Goal: Information Seeking & Learning: Learn about a topic

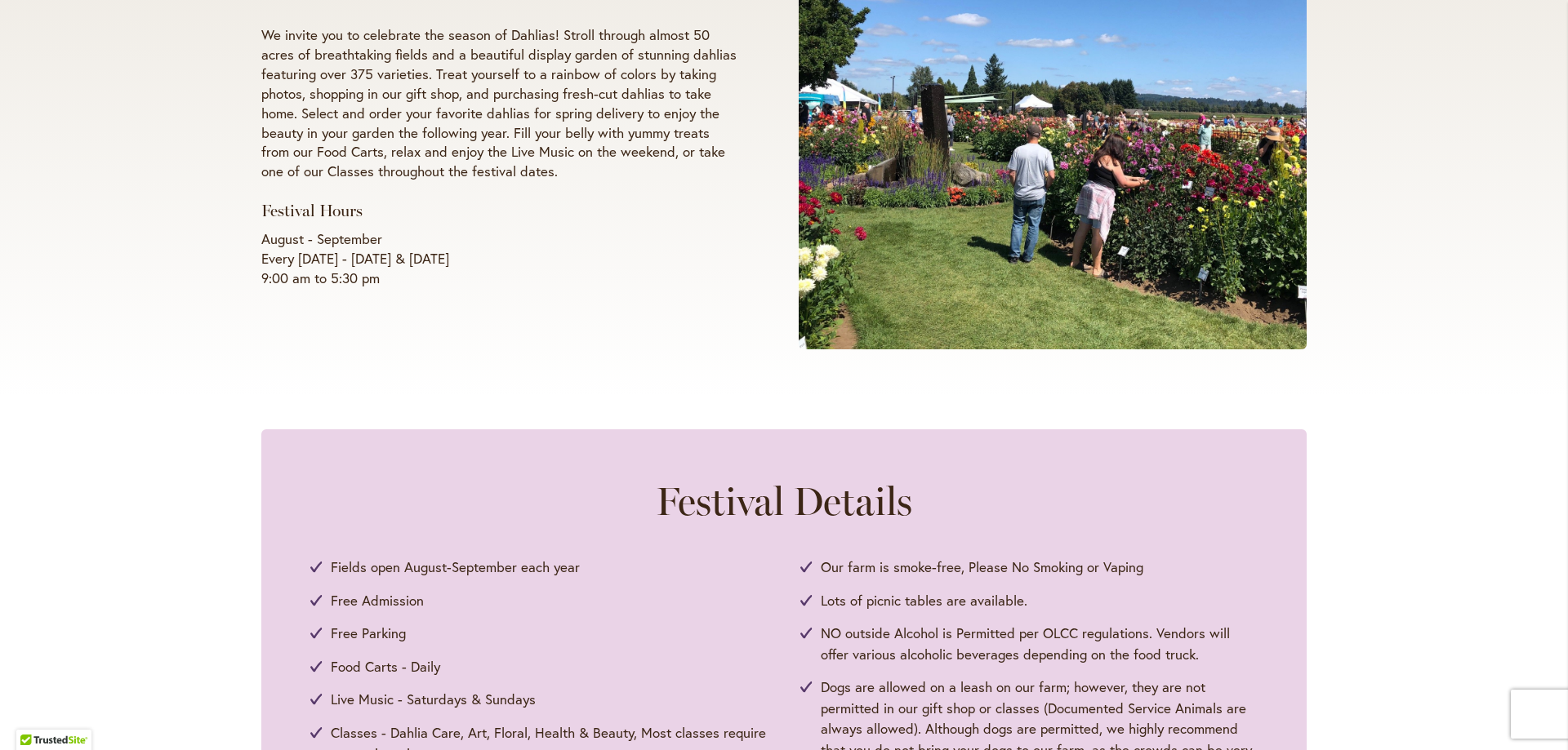
scroll to position [103, 0]
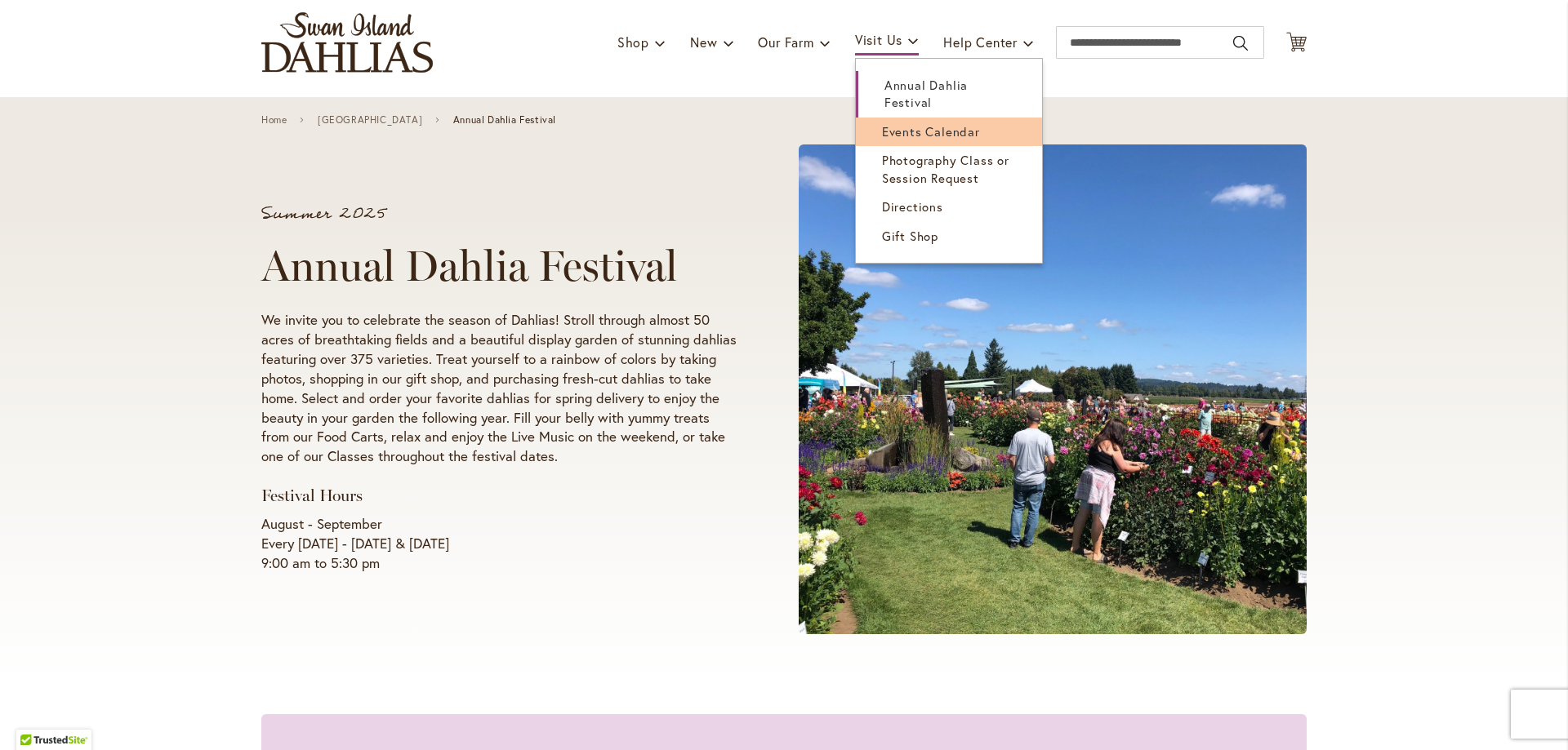
click at [892, 128] on span "Events Calendar" at bounding box center [931, 130] width 98 height 16
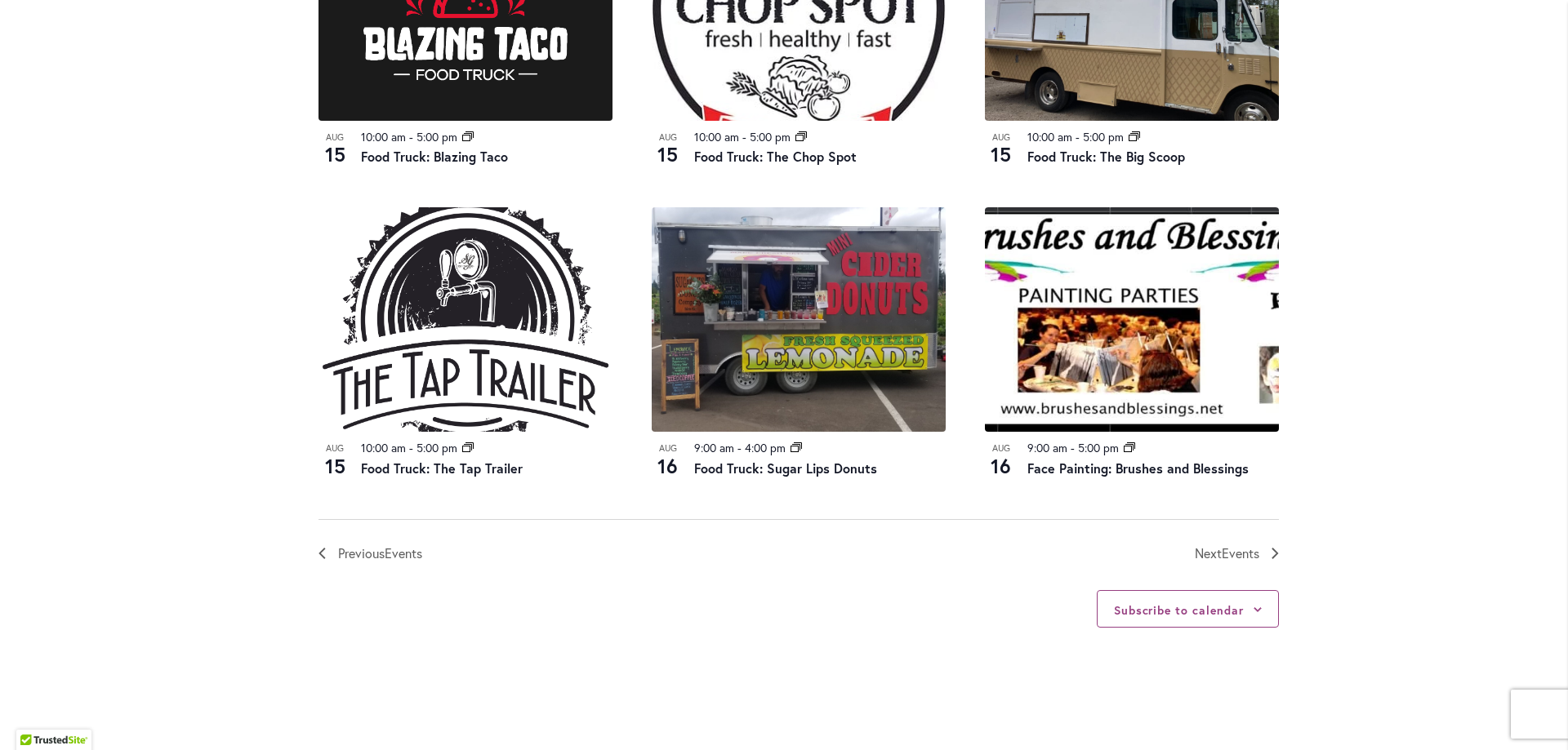
scroll to position [1676, 0]
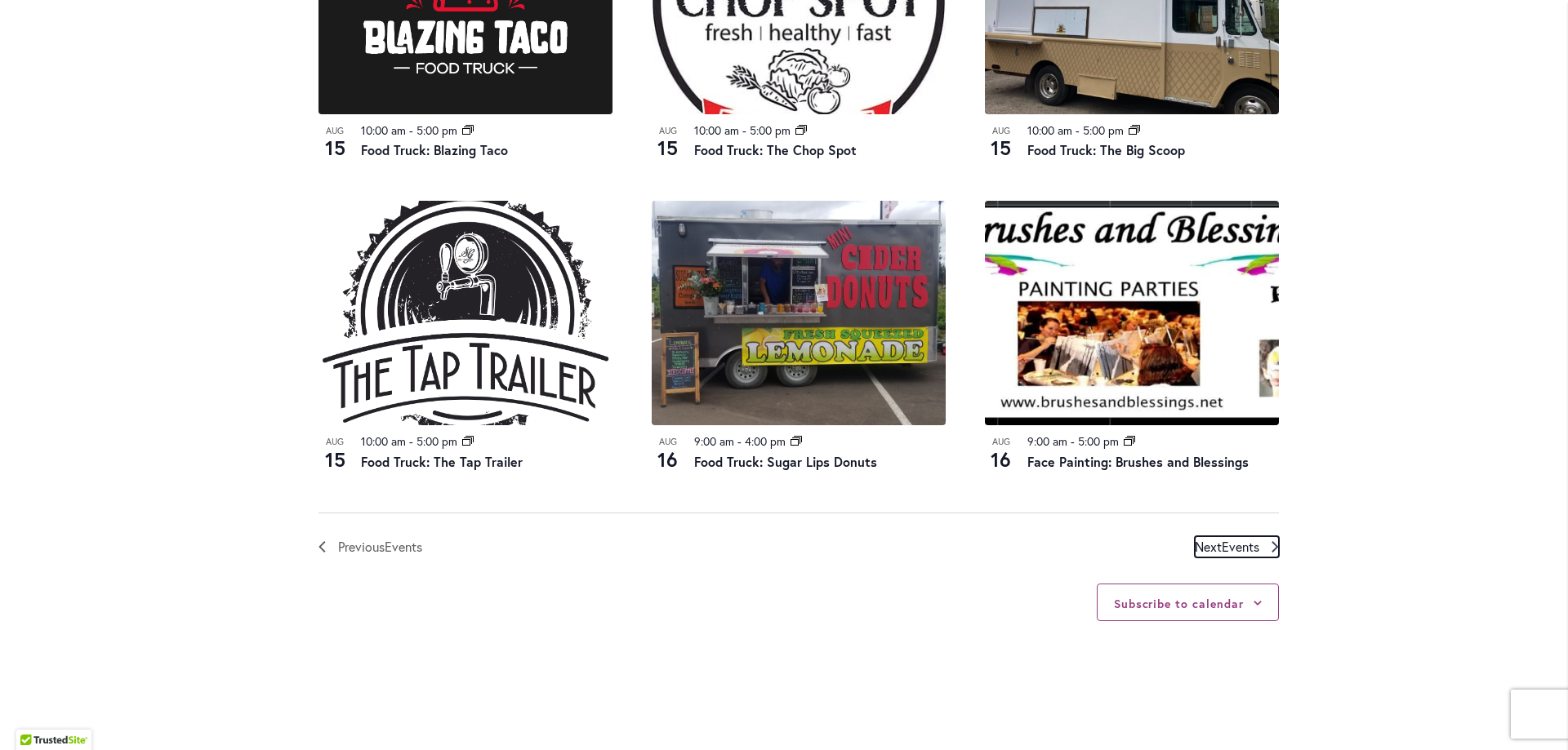
click at [1222, 545] on span "Events" at bounding box center [1240, 546] width 38 height 17
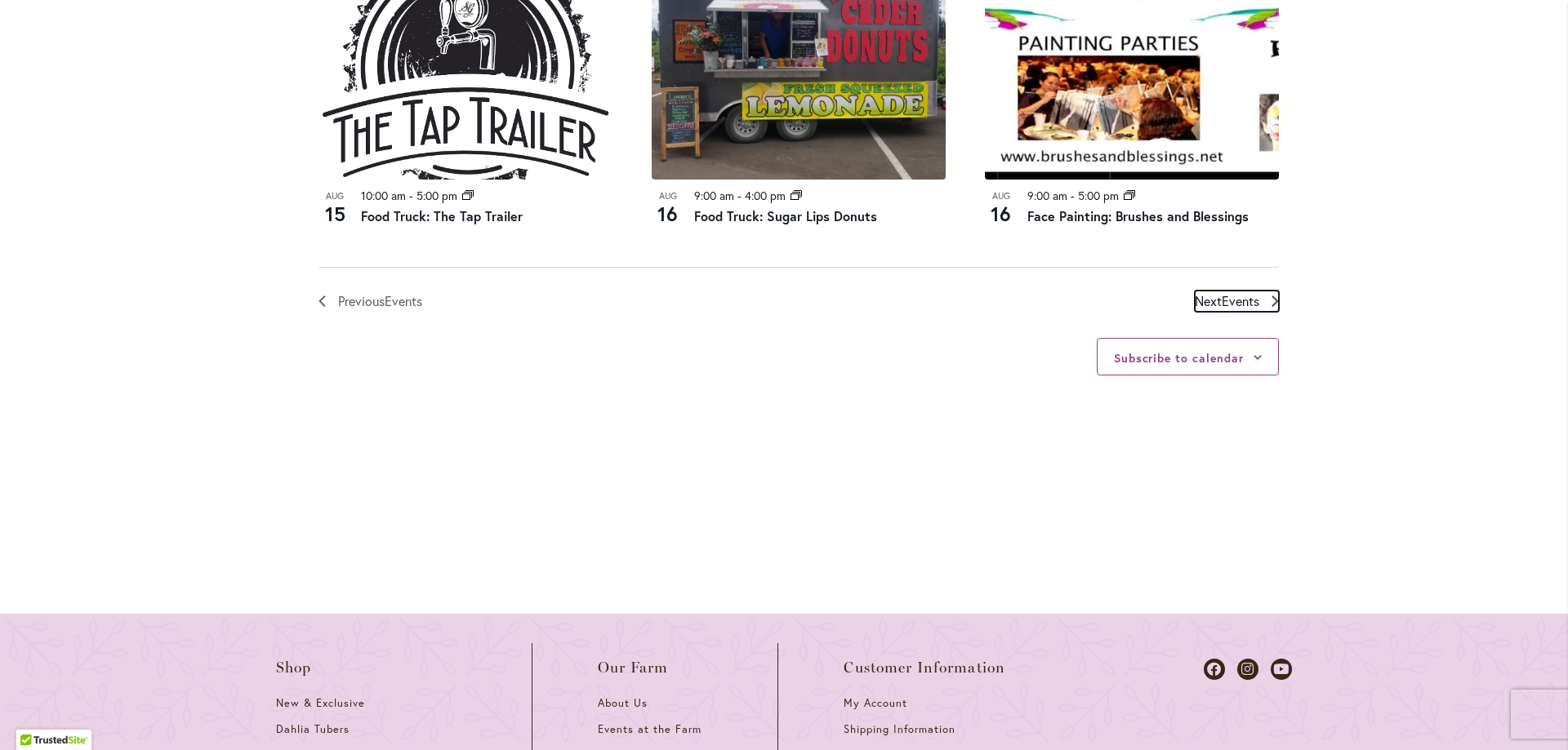
scroll to position [1928, 0]
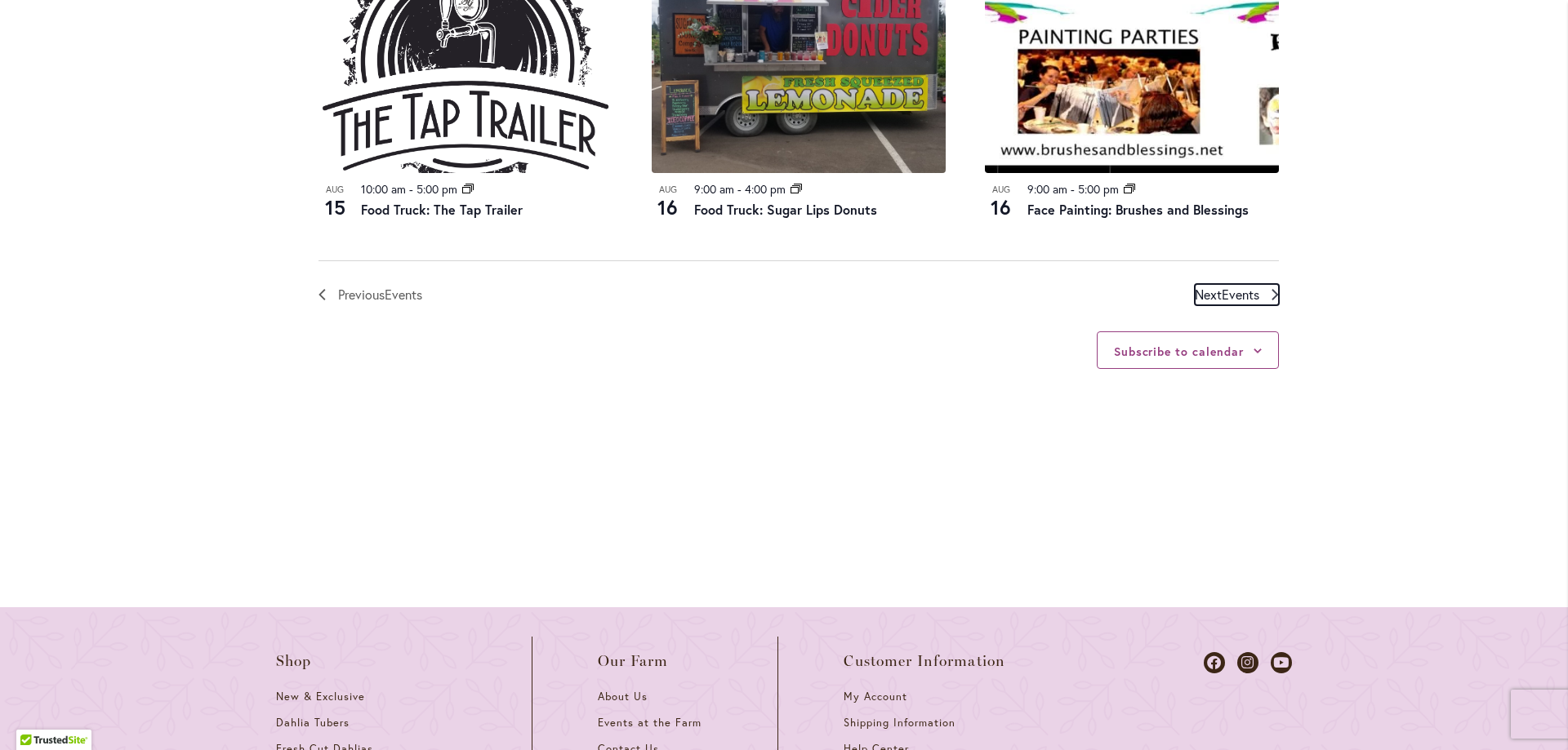
click at [1245, 288] on span "Events" at bounding box center [1240, 294] width 38 height 17
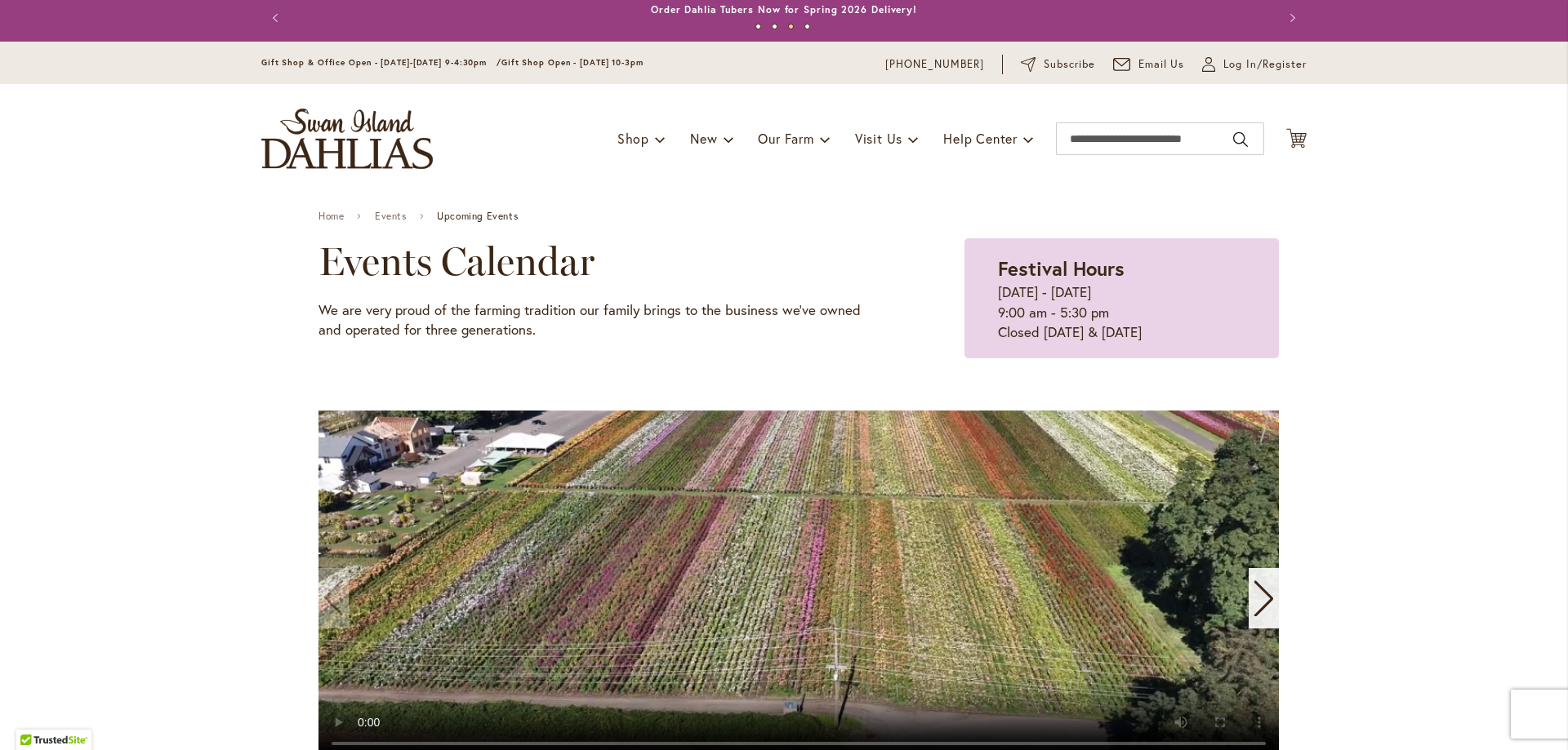
scroll to position [0, 0]
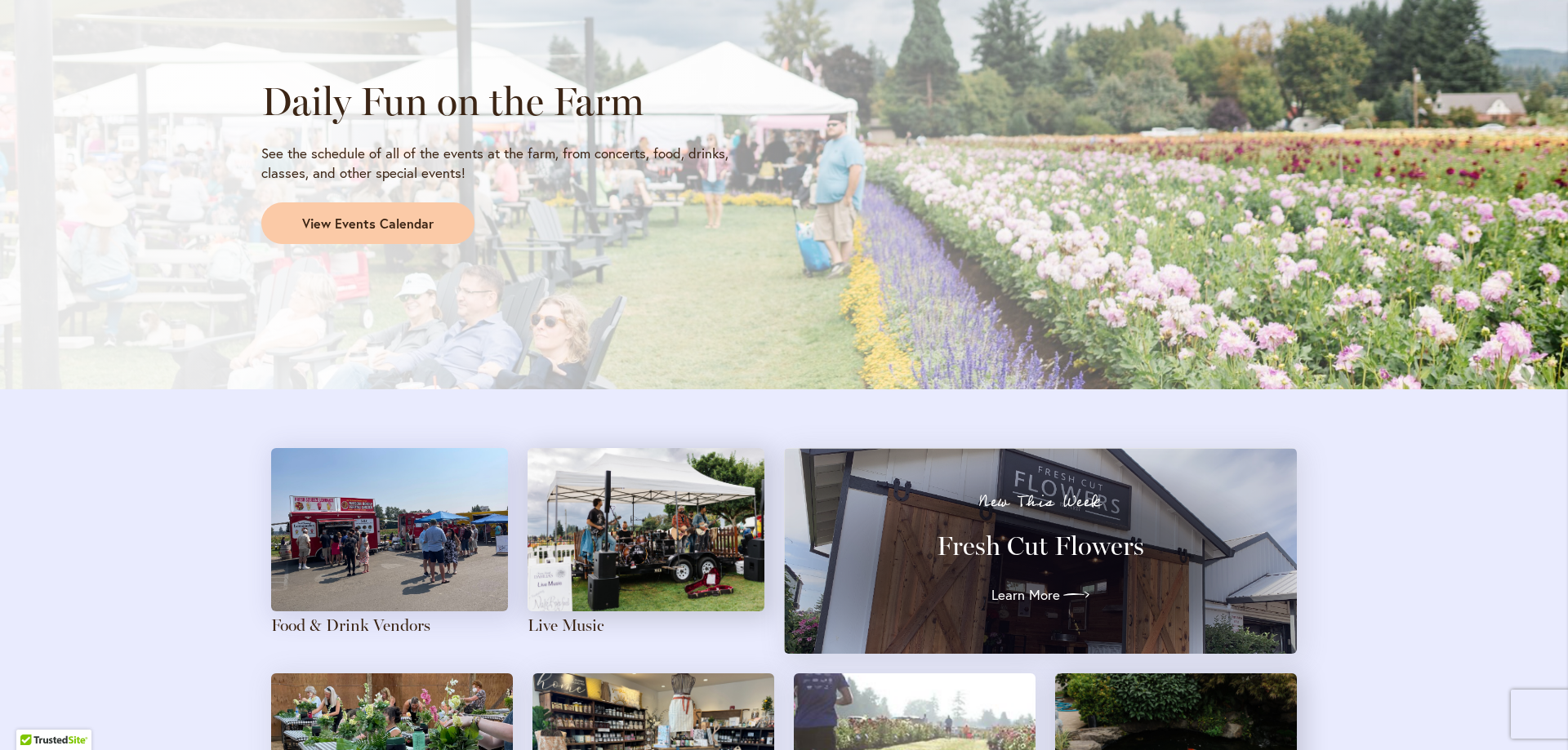
scroll to position [1433, 0]
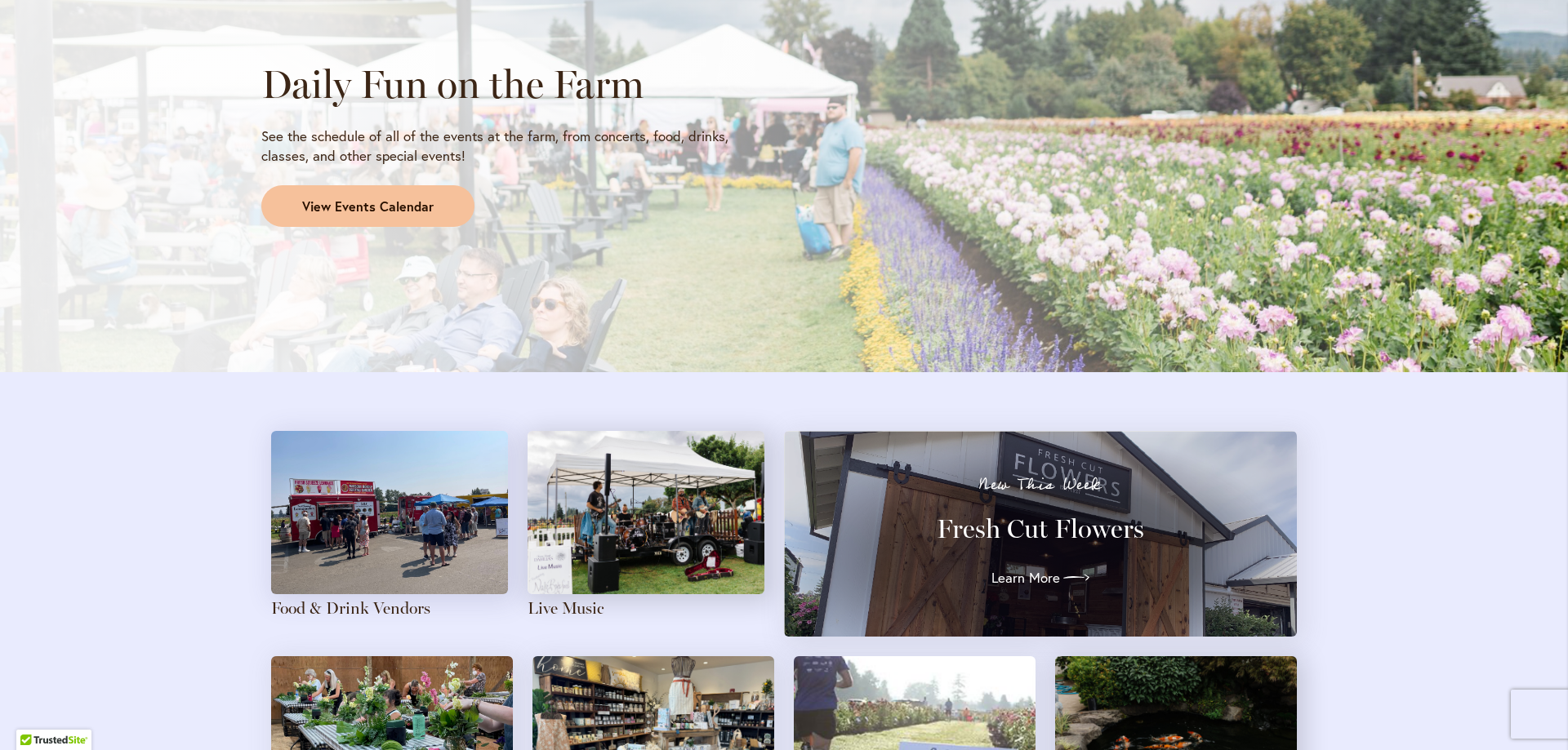
click at [392, 199] on span "View Events Calendar" at bounding box center [368, 207] width 131 height 19
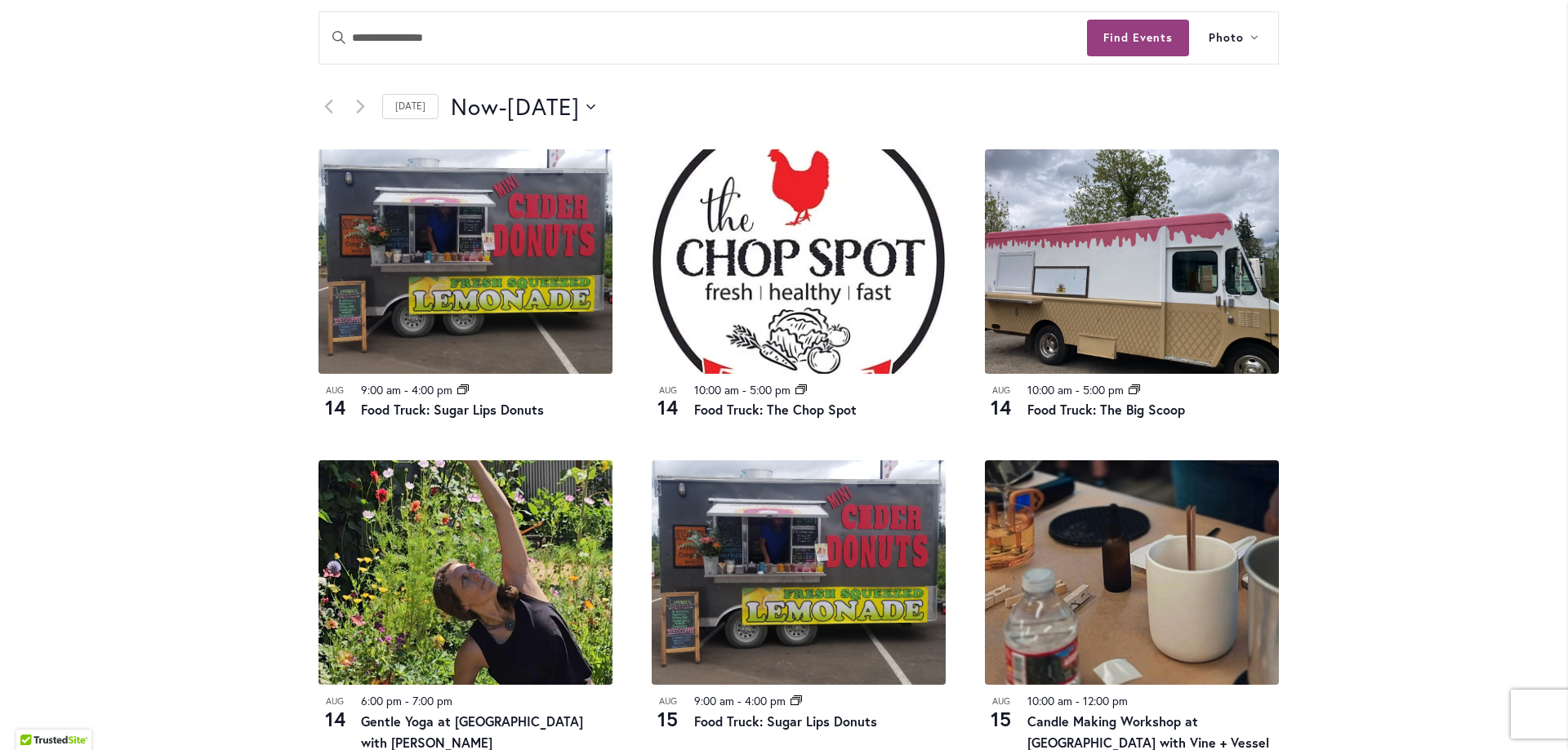
scroll to position [623, 0]
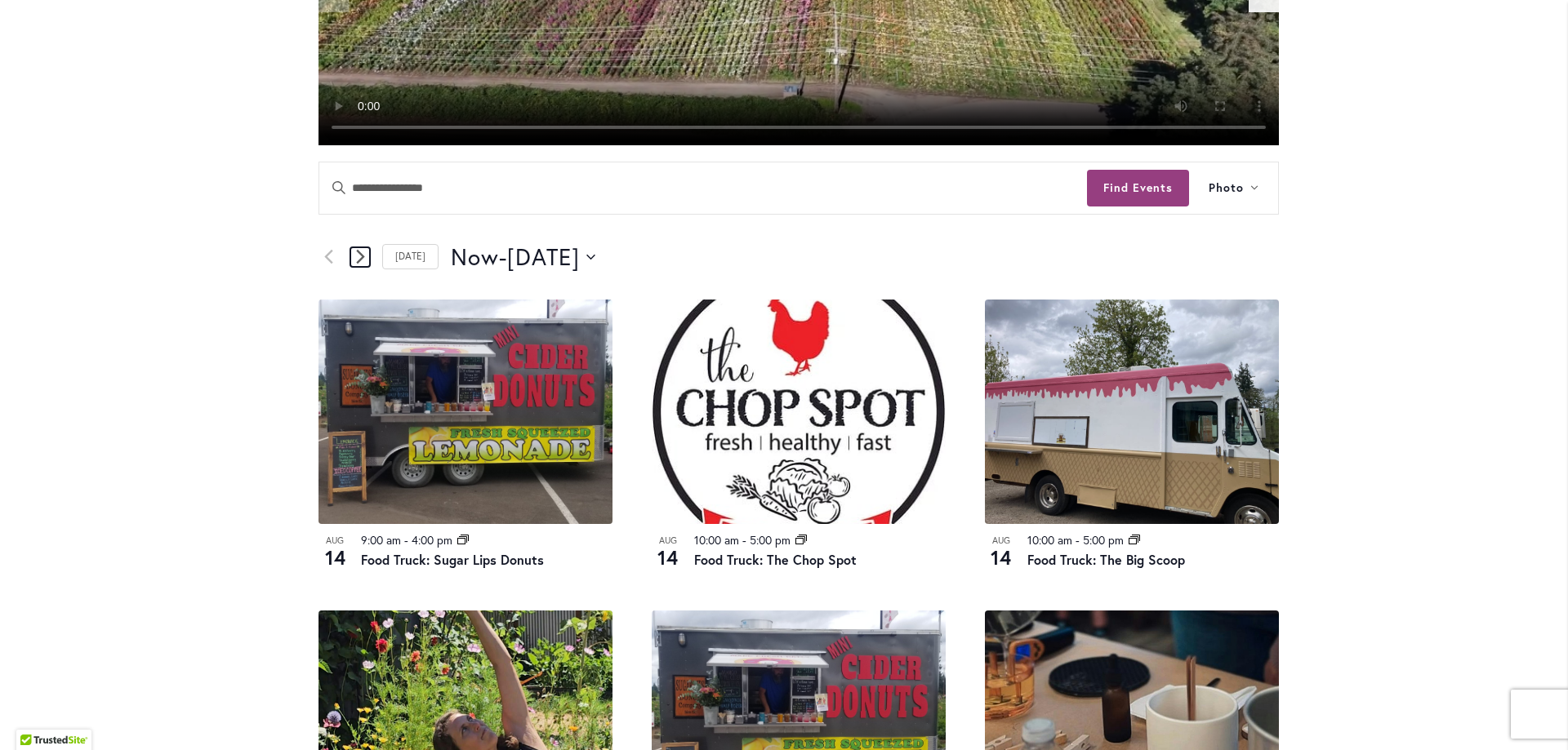
click at [356, 253] on icon "Next Events" at bounding box center [360, 257] width 8 height 13
click at [579, 253] on span "[DATE]" at bounding box center [543, 257] width 72 height 33
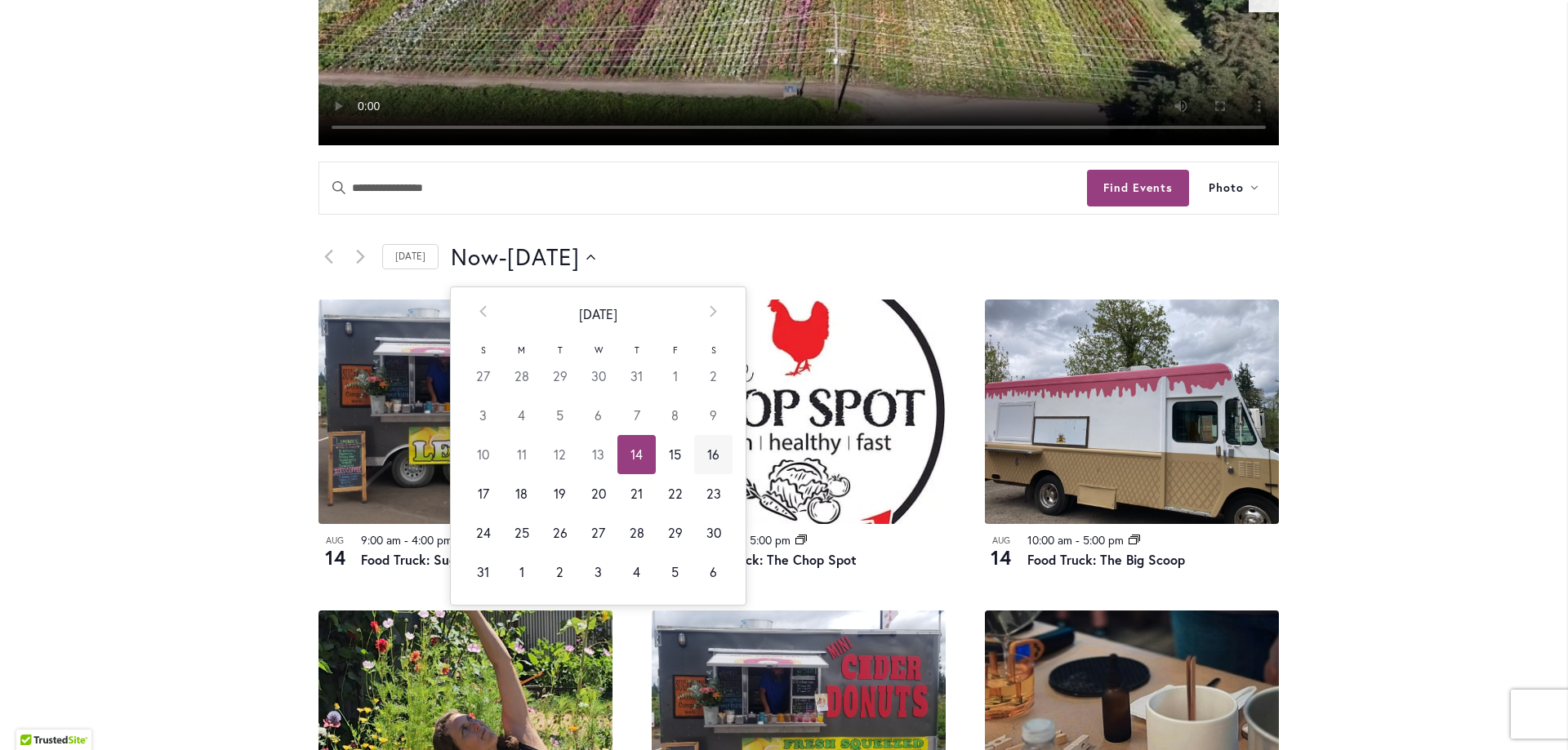
click at [702, 444] on td "16" at bounding box center [713, 455] width 39 height 40
type input "*********"
click at [706, 449] on td "16" at bounding box center [713, 455] width 39 height 40
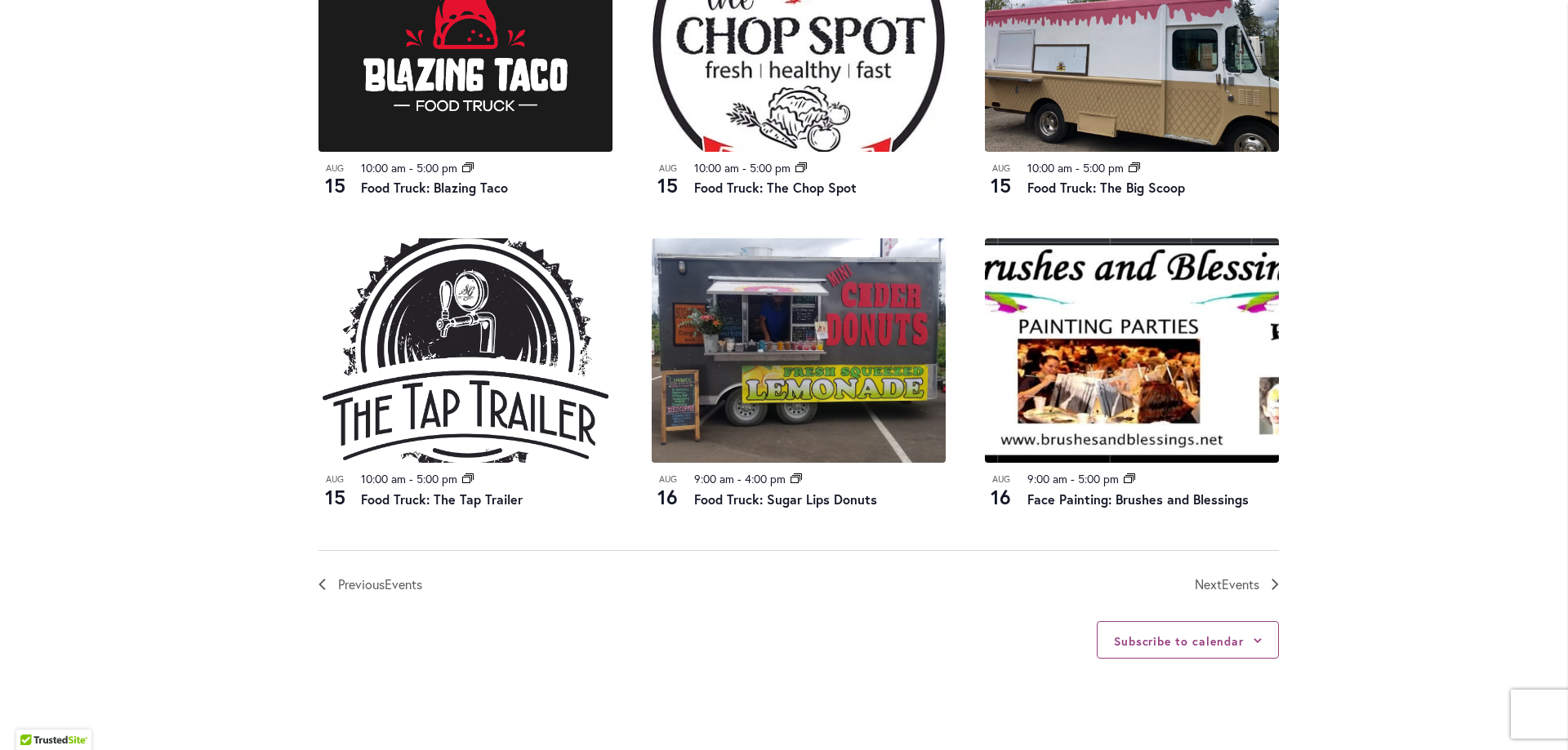
scroll to position [1645, 0]
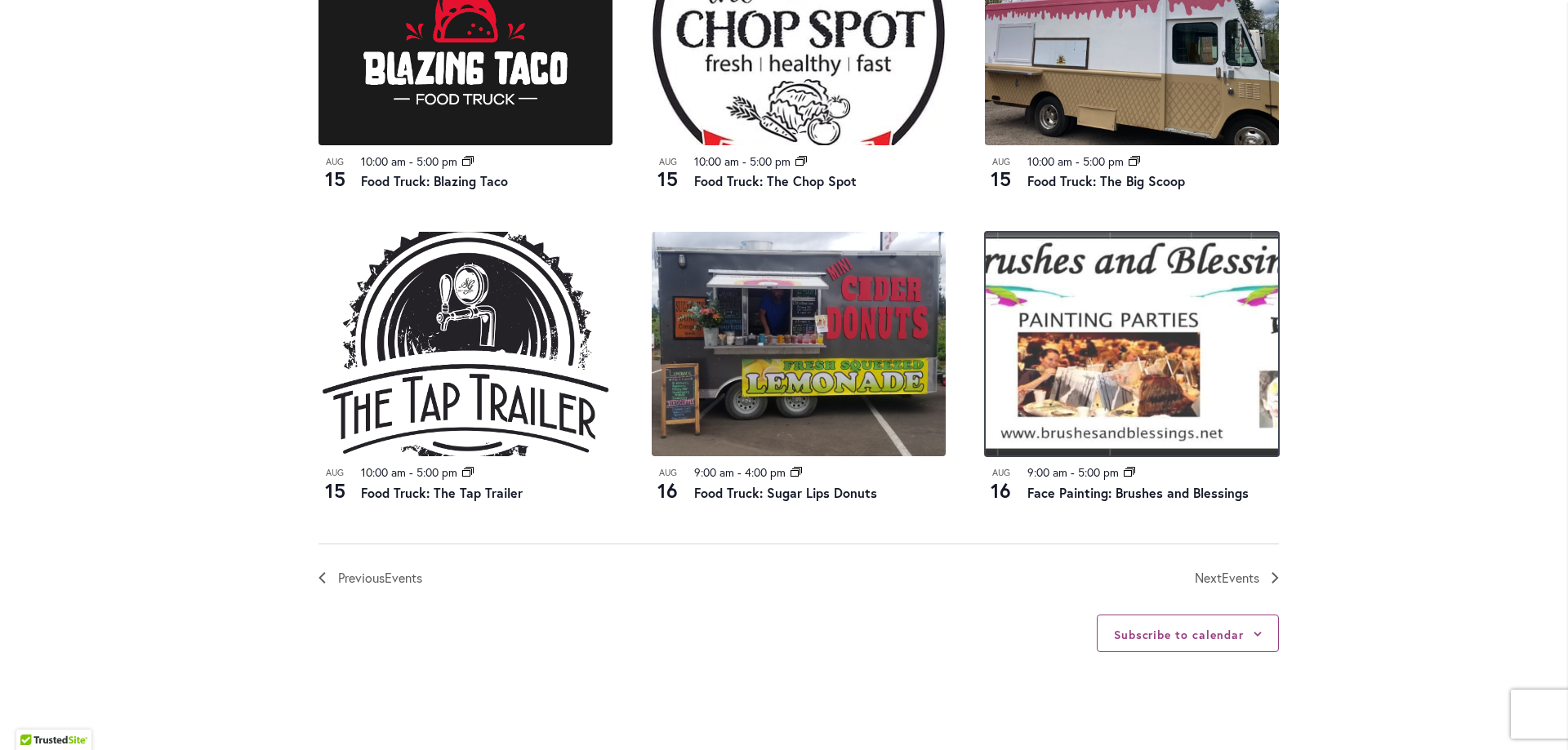
click at [1154, 348] on img at bounding box center [1131, 343] width 294 height 225
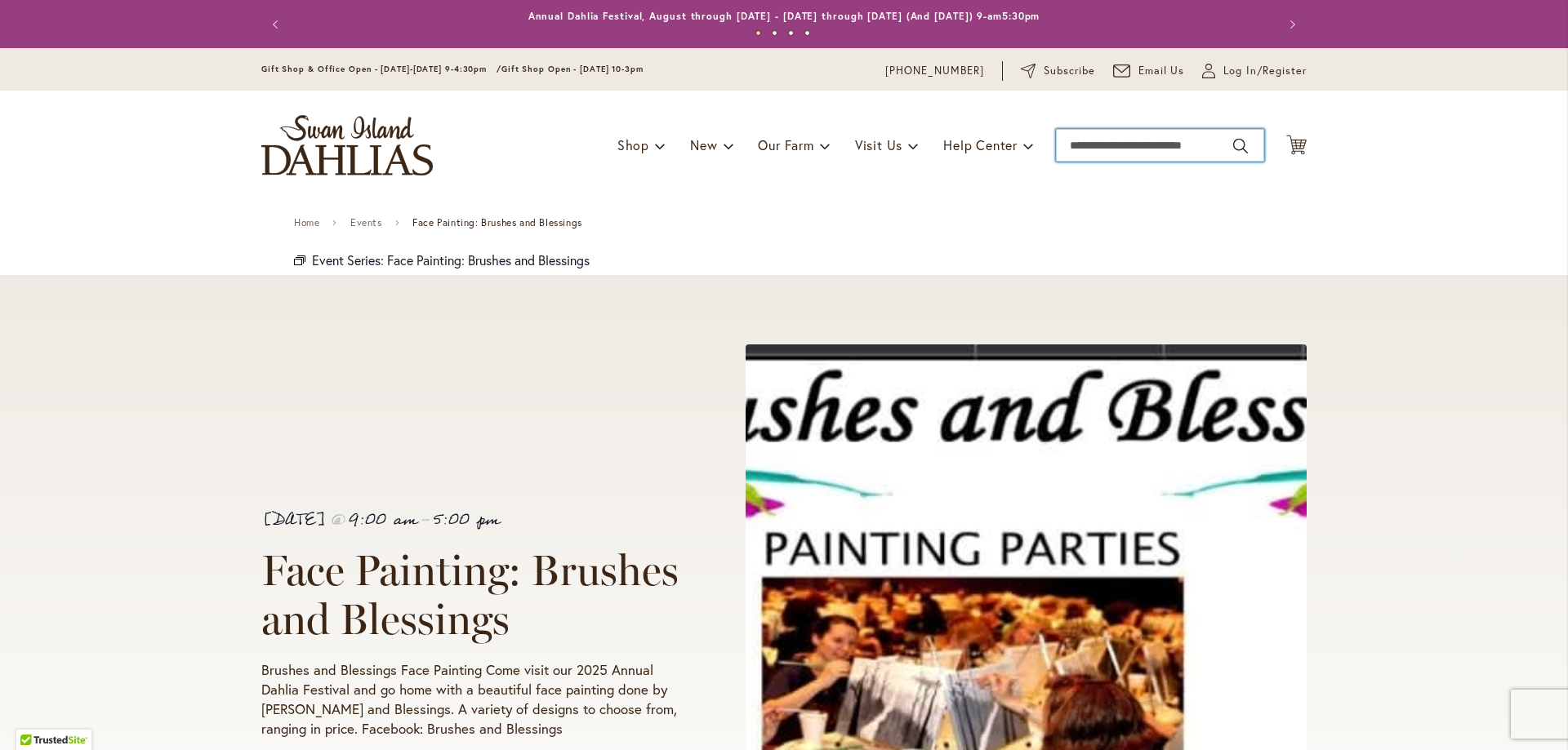
click at [1081, 143] on input "Search" at bounding box center [1160, 145] width 208 height 33
type input "**********"
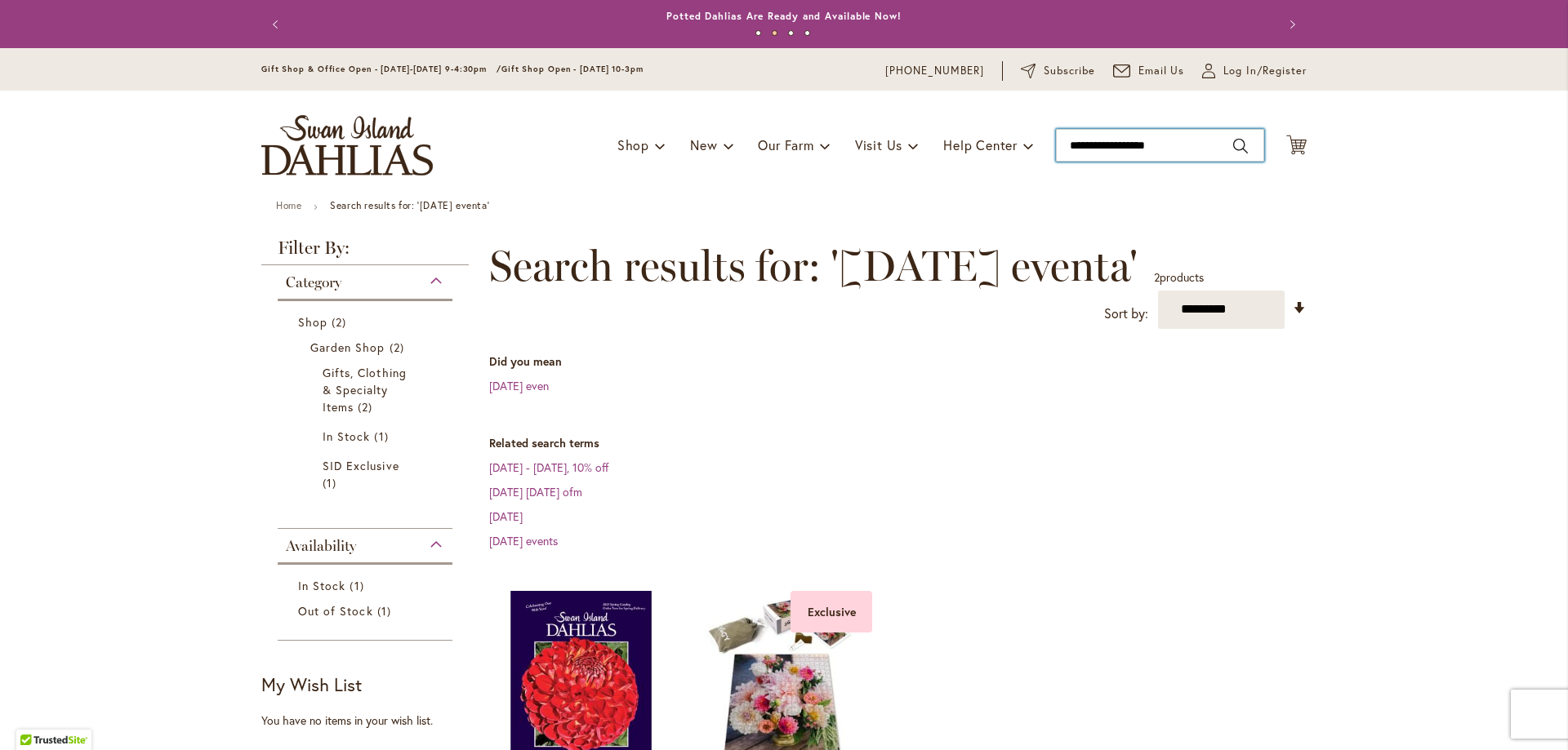
click at [1167, 146] on input "**********" at bounding box center [1160, 145] width 208 height 33
type input "**********"
click at [1237, 147] on button "Search" at bounding box center [1240, 146] width 14 height 26
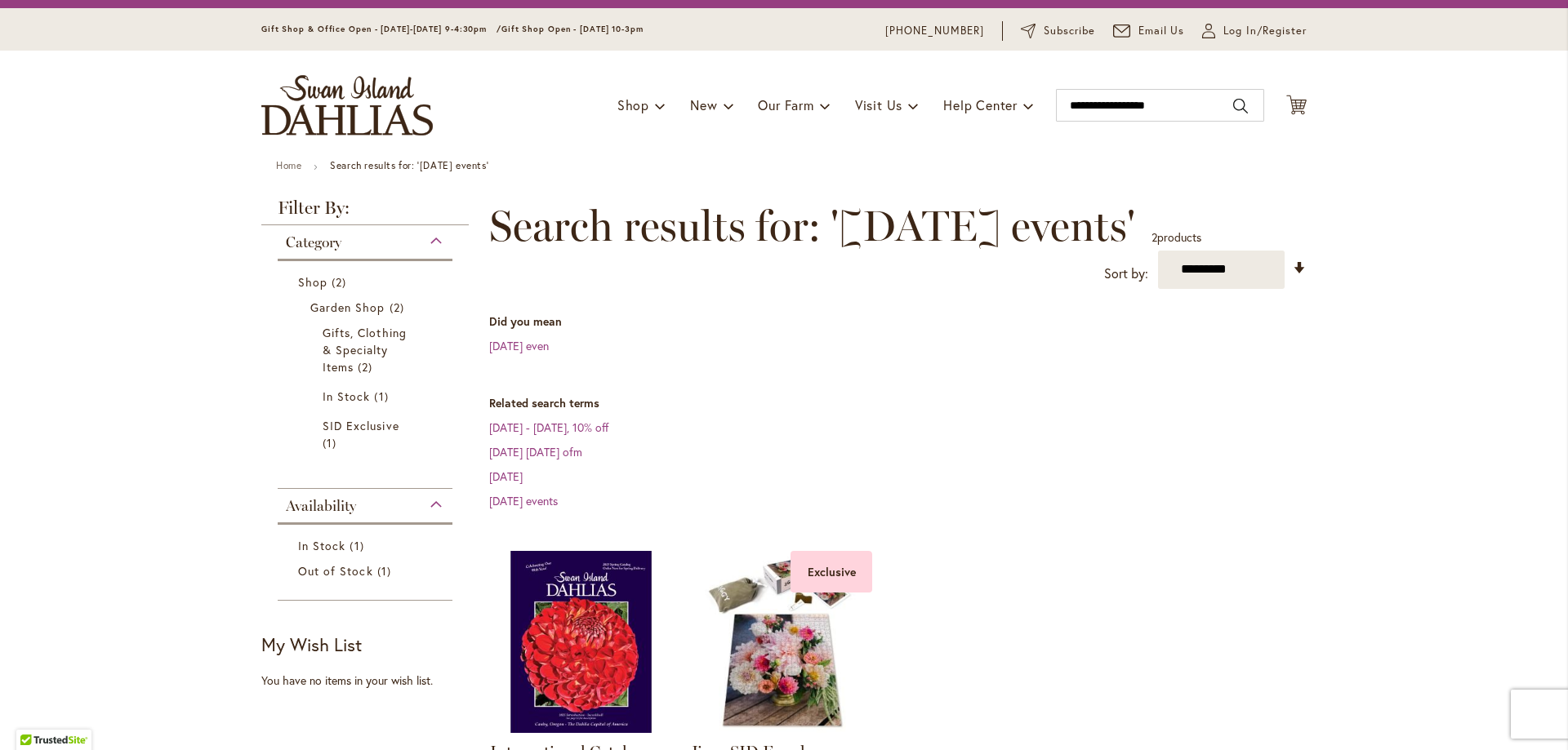
scroll to position [38, 0]
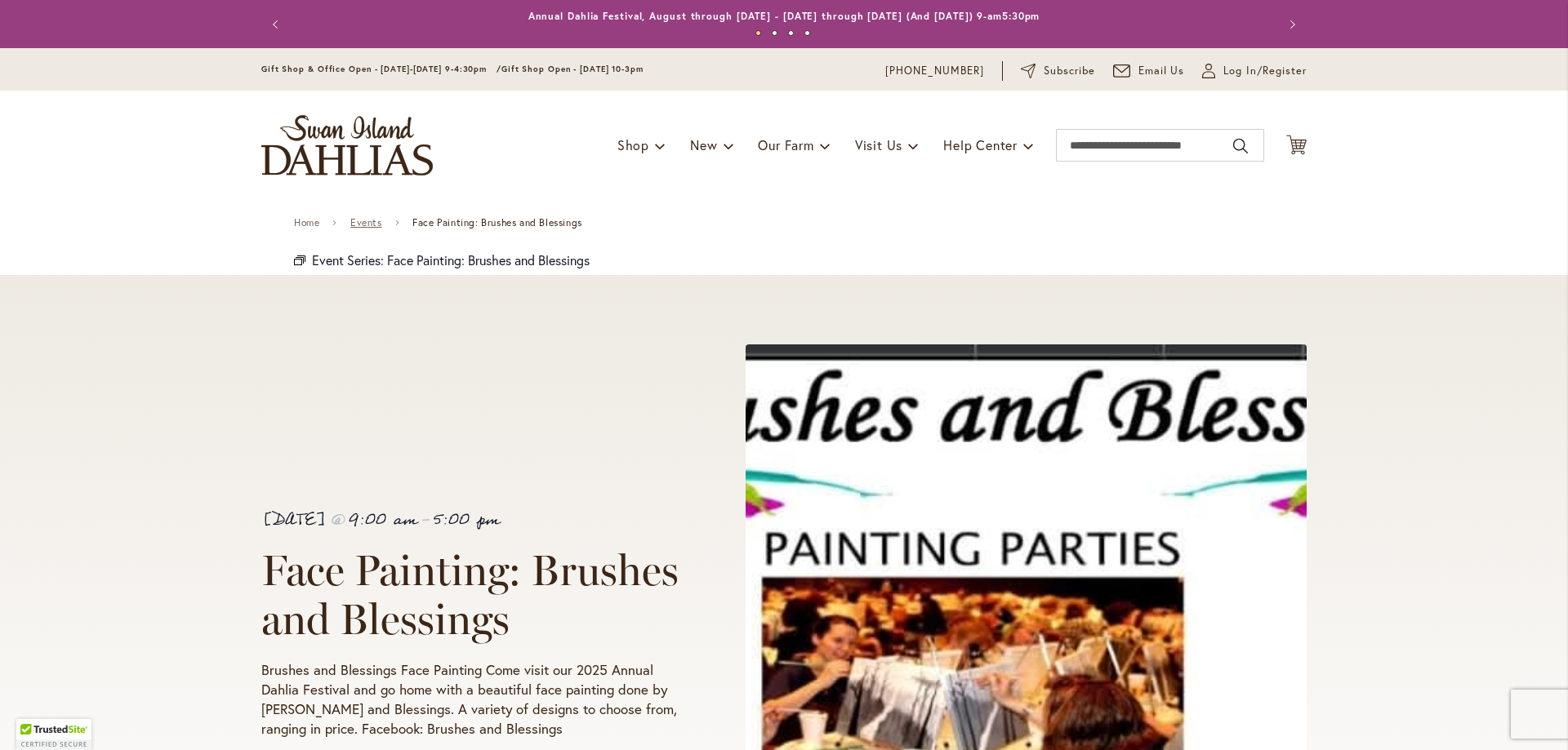
click at [363, 222] on link "Events" at bounding box center [366, 223] width 32 height 12
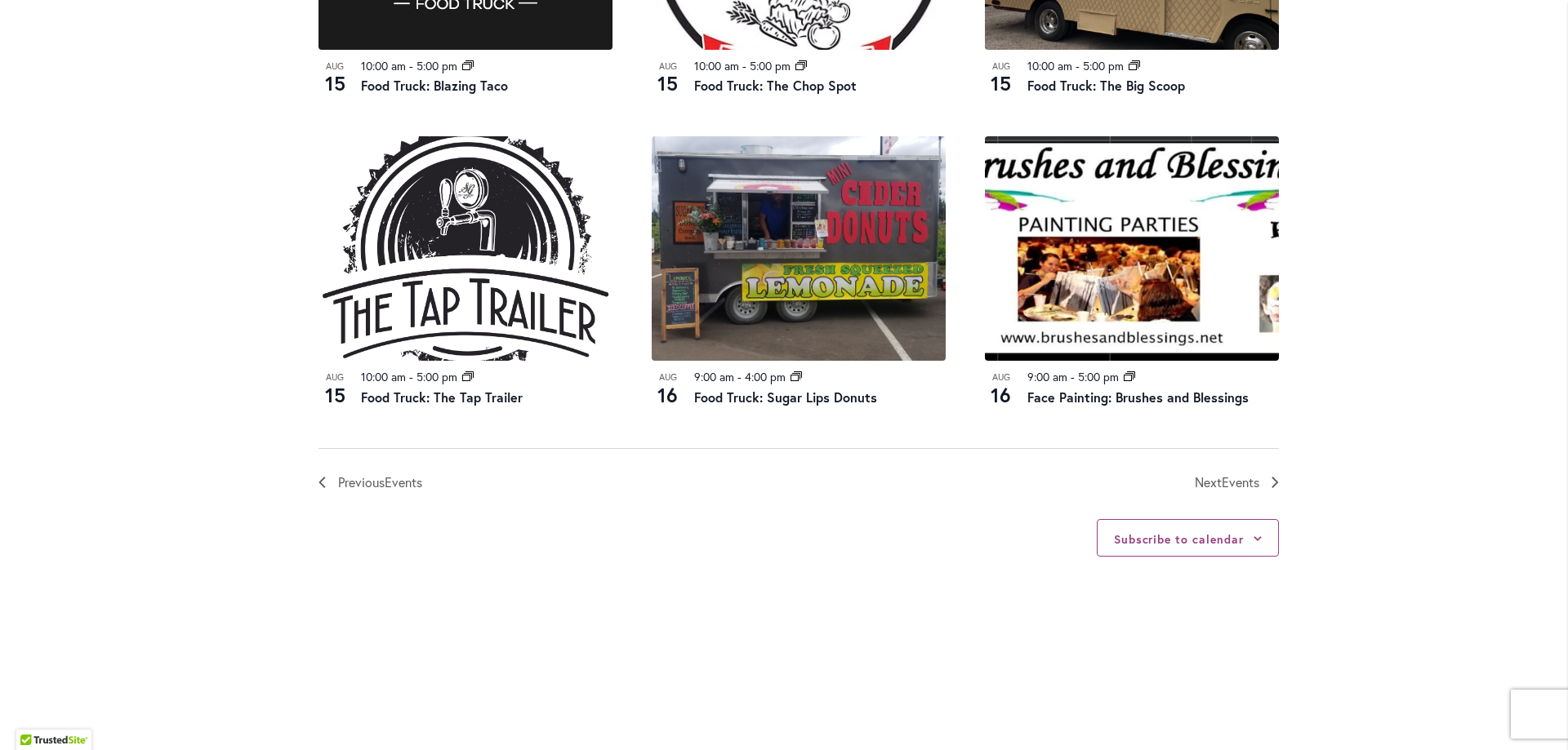
scroll to position [1744, 0]
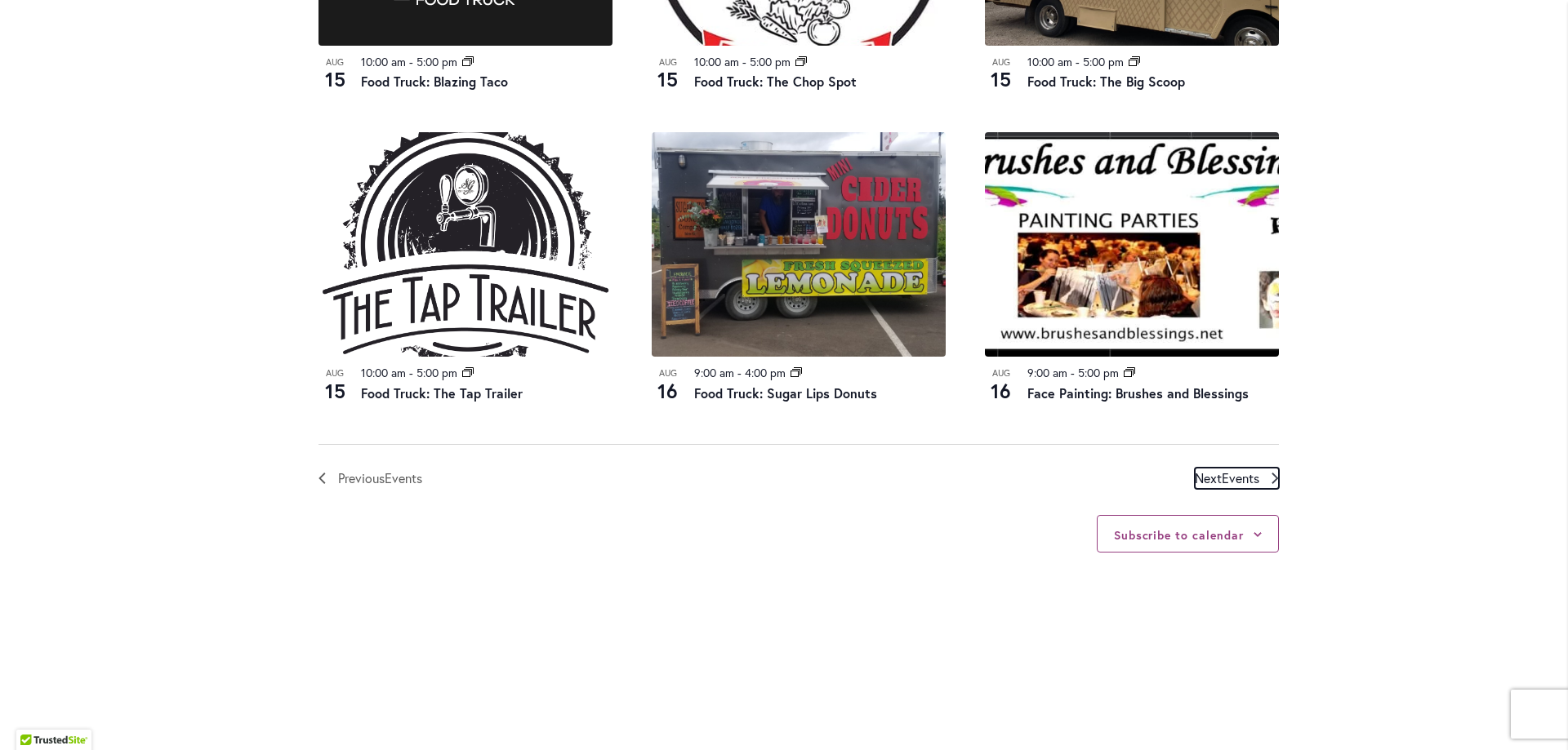
click at [1232, 482] on span "Events" at bounding box center [1240, 477] width 38 height 17
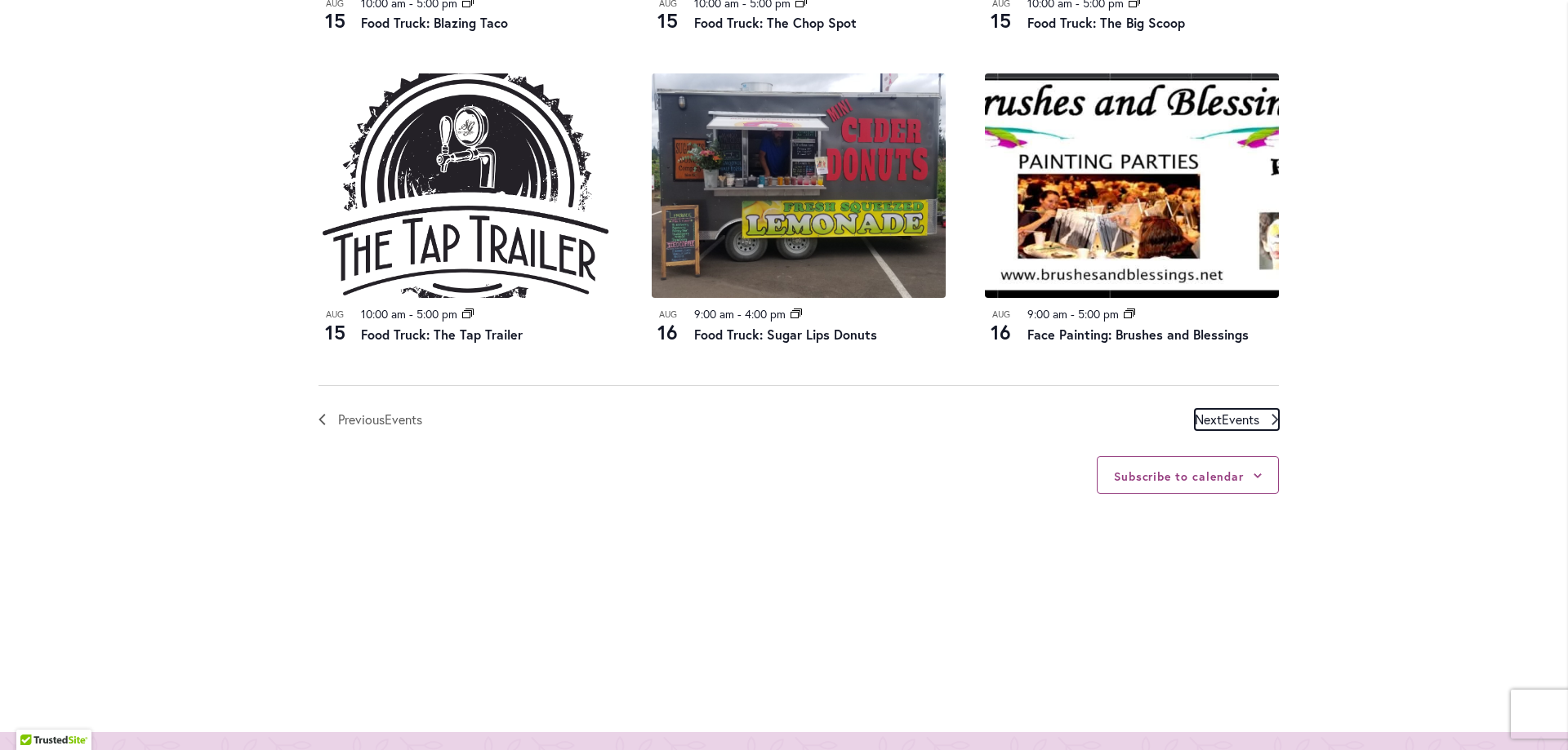
scroll to position [1806, 0]
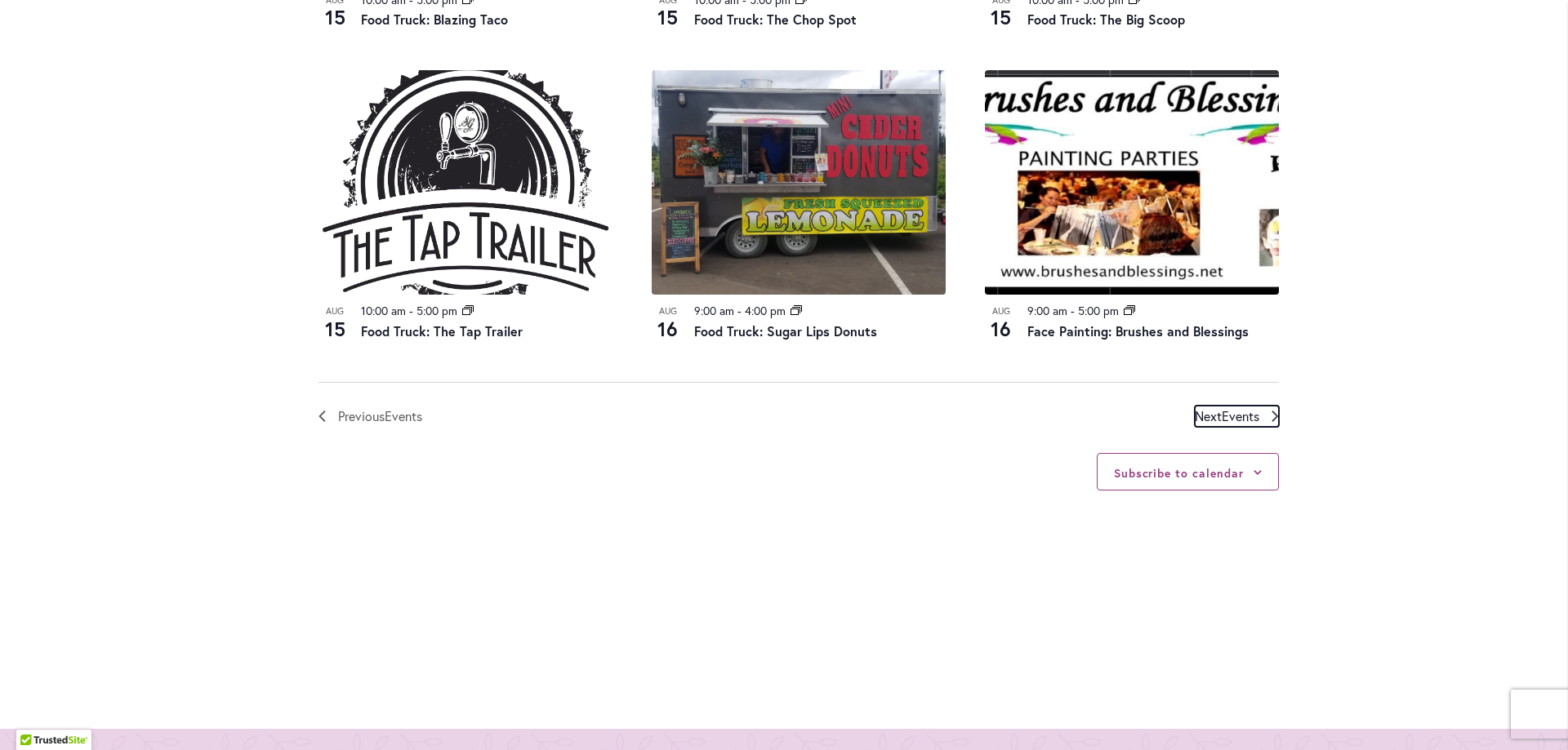
click at [1221, 410] on span "Events" at bounding box center [1240, 416] width 38 height 17
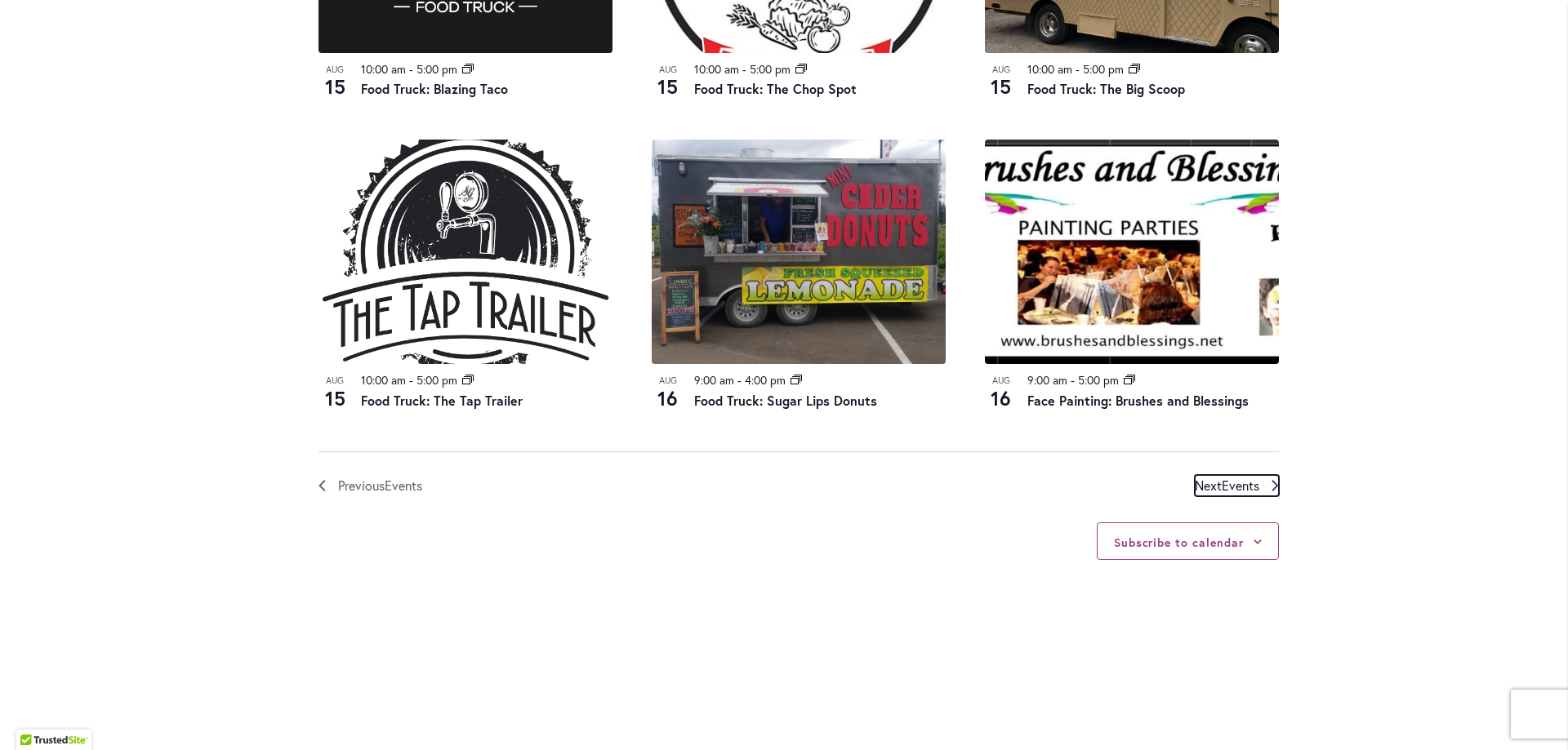
scroll to position [1741, 0]
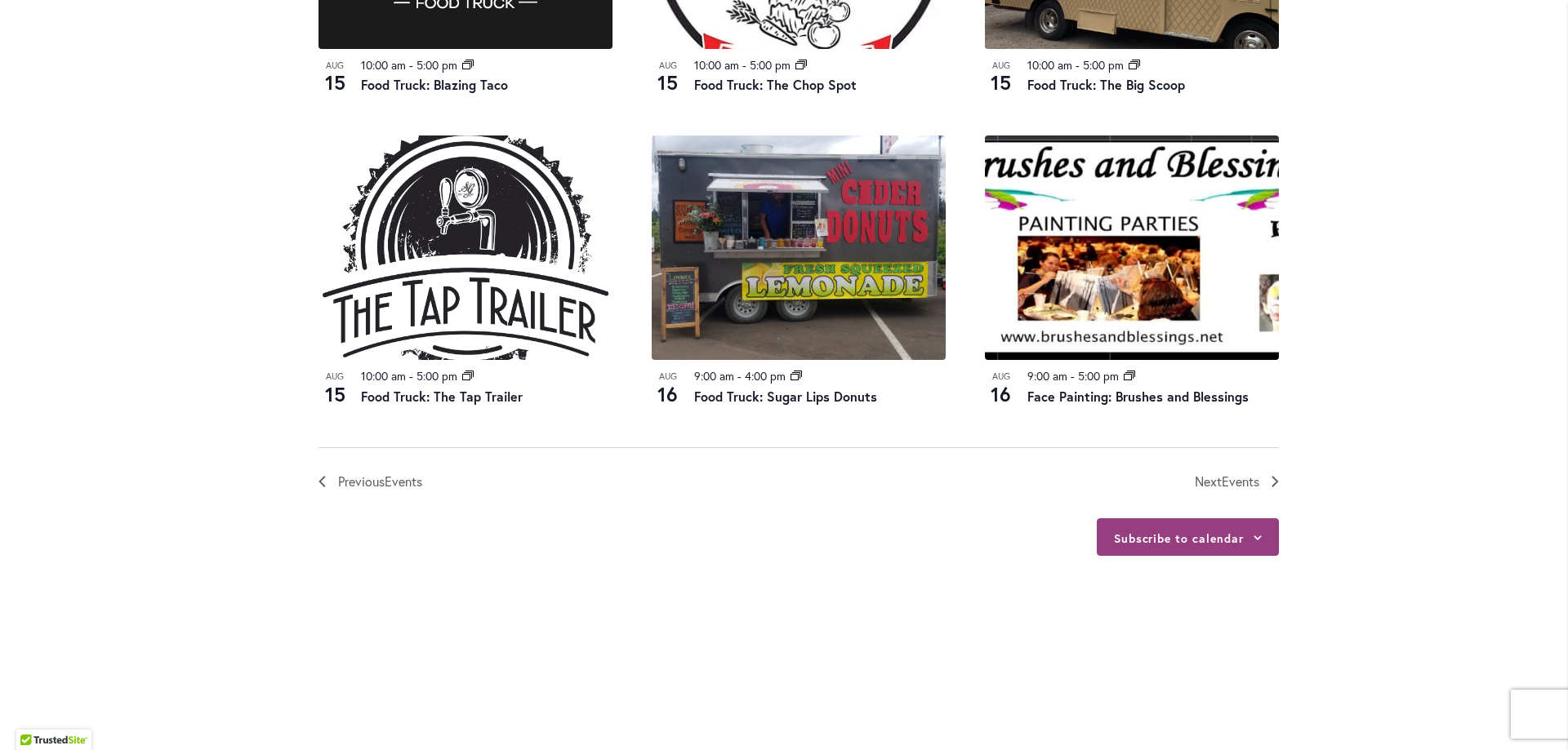
click at [1253, 539] on icon at bounding box center [1257, 538] width 8 height 5
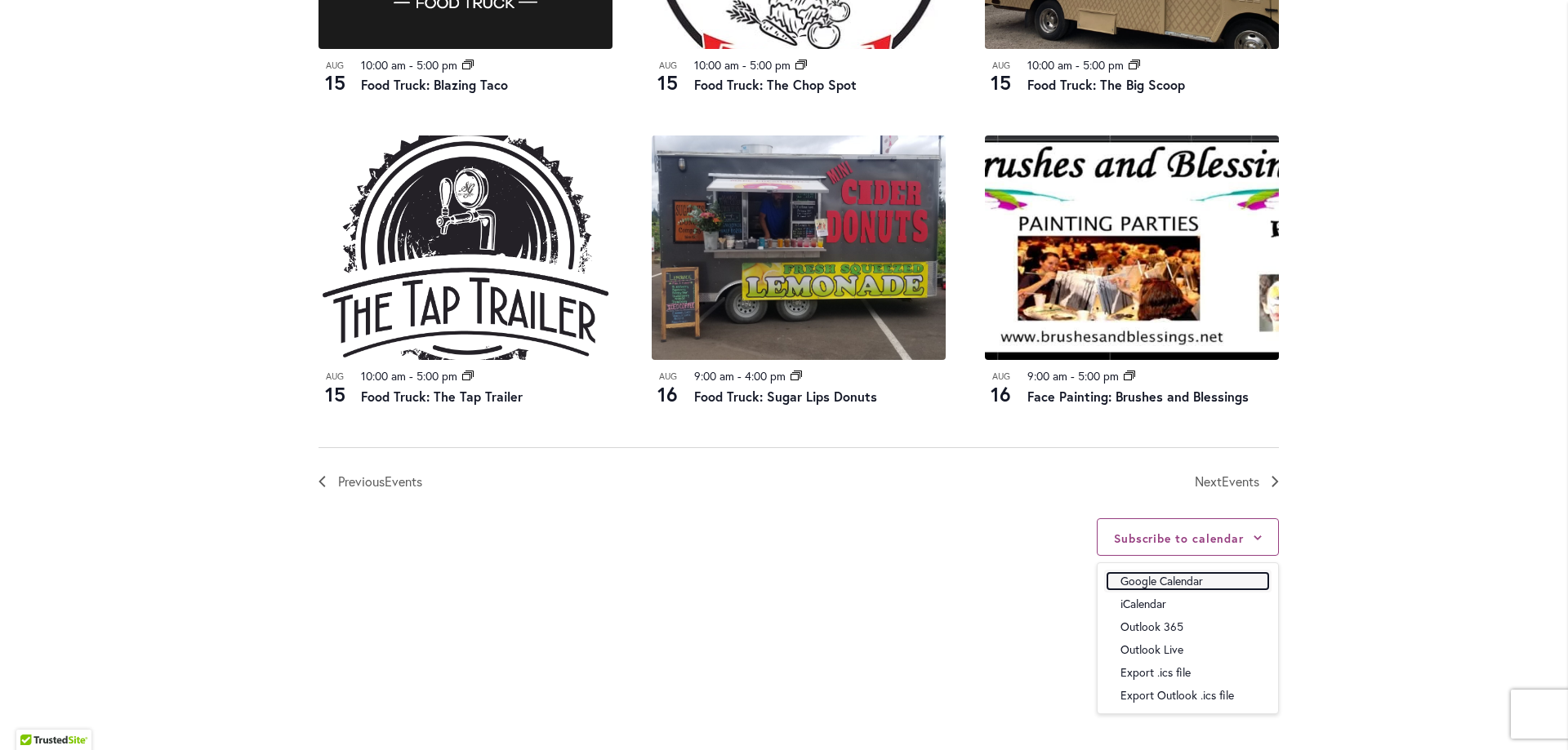
click at [1186, 583] on link "Google Calendar" at bounding box center [1187, 581] width 161 height 16
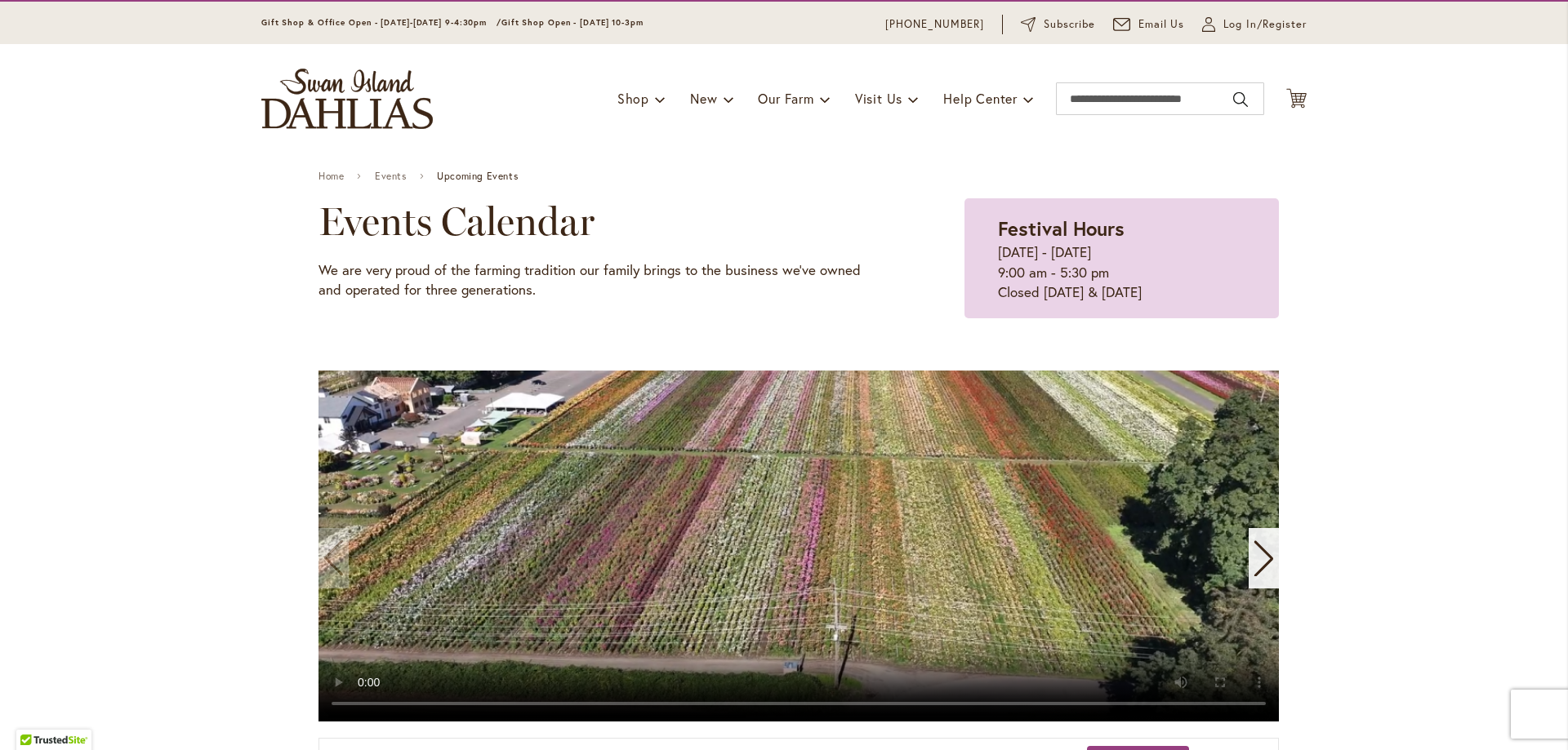
scroll to position [0, 0]
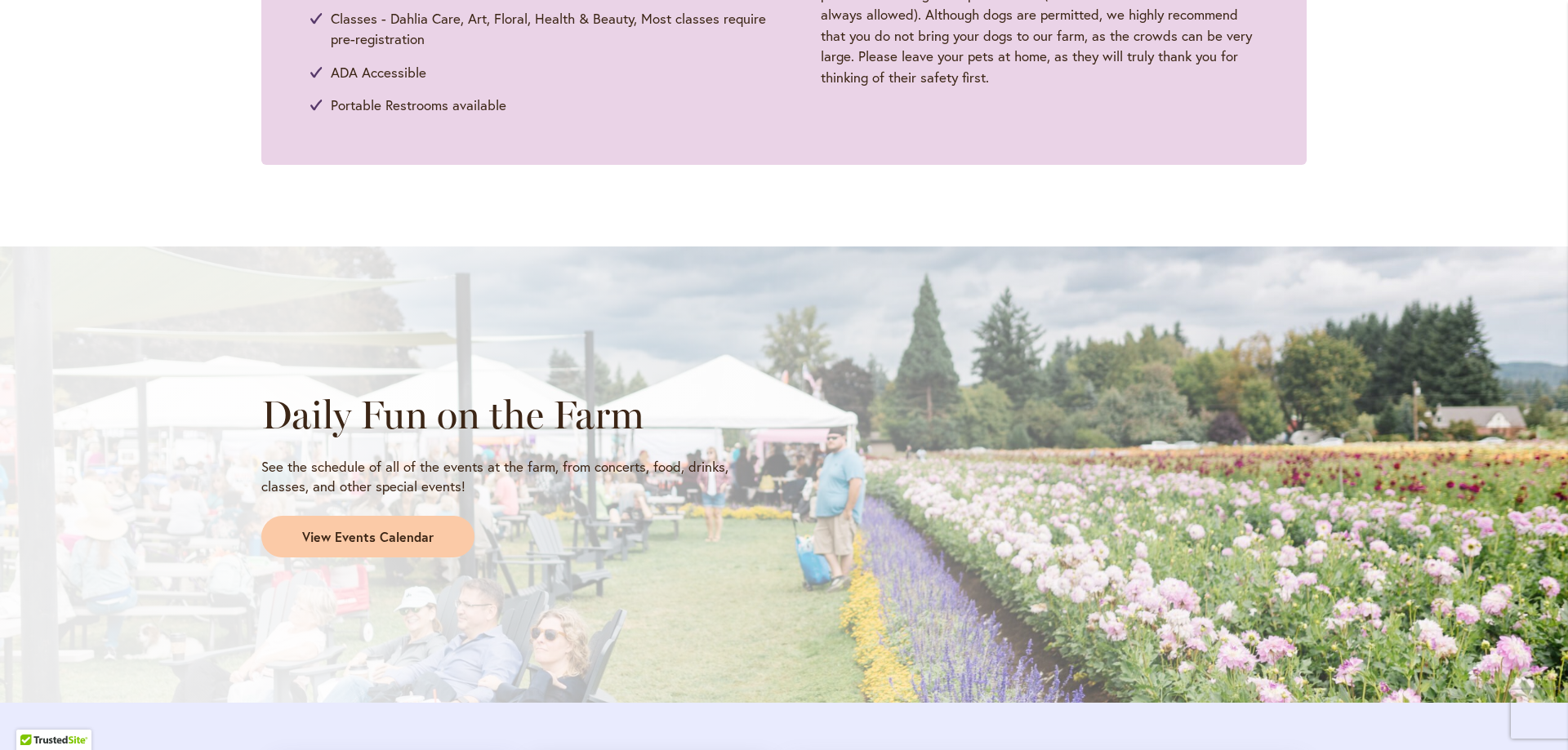
scroll to position [1108, 0]
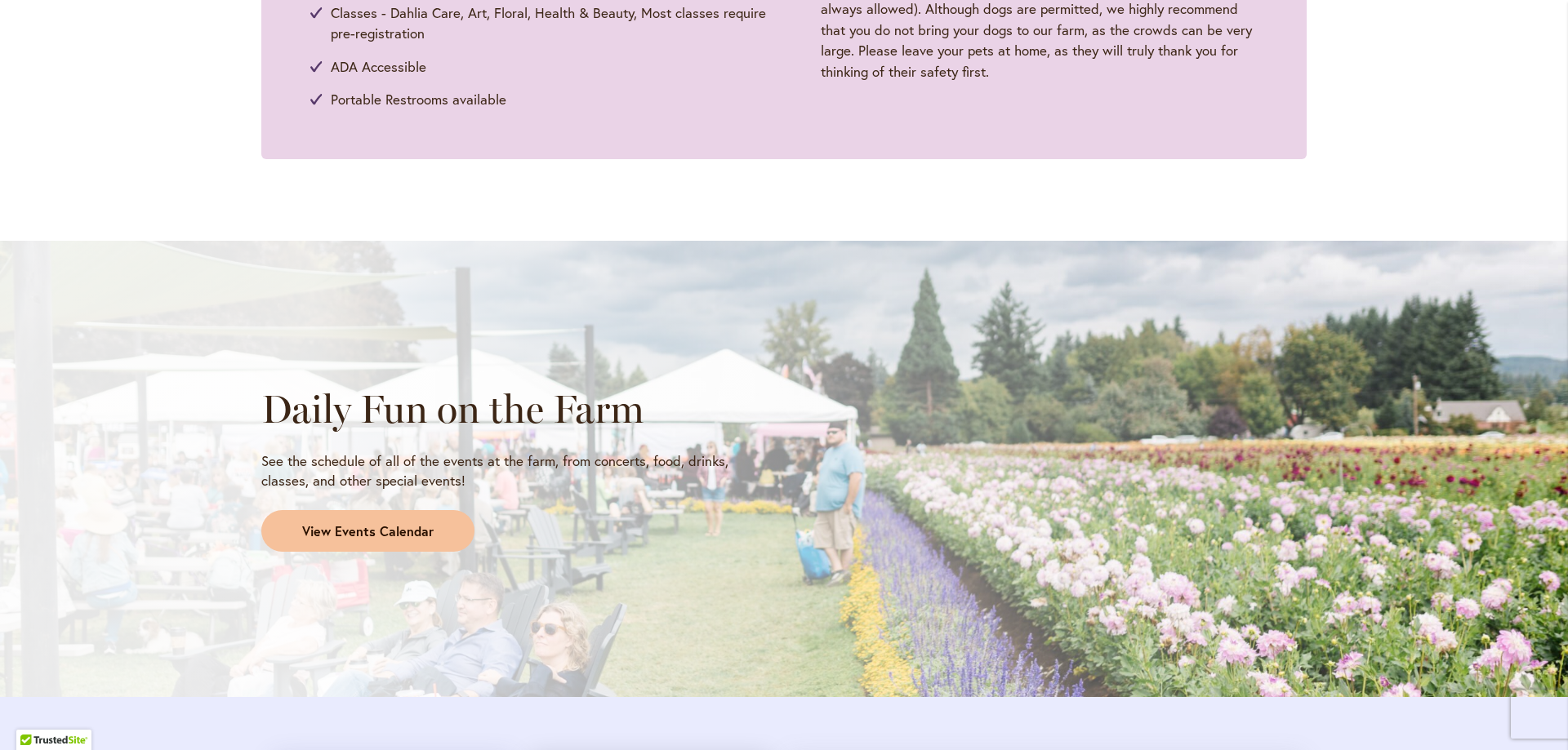
click at [389, 523] on span "View Events Calendar" at bounding box center [368, 532] width 131 height 19
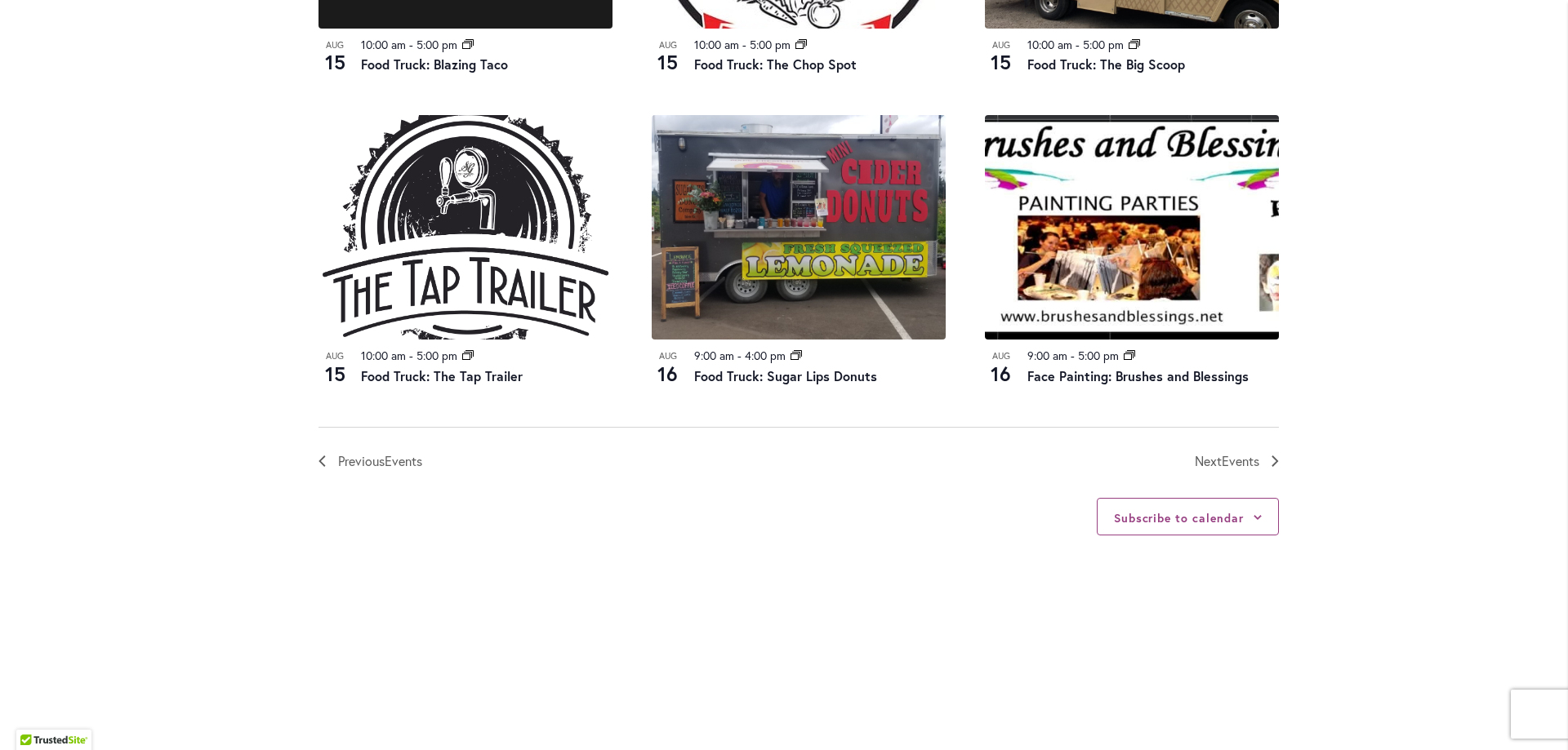
scroll to position [1782, 0]
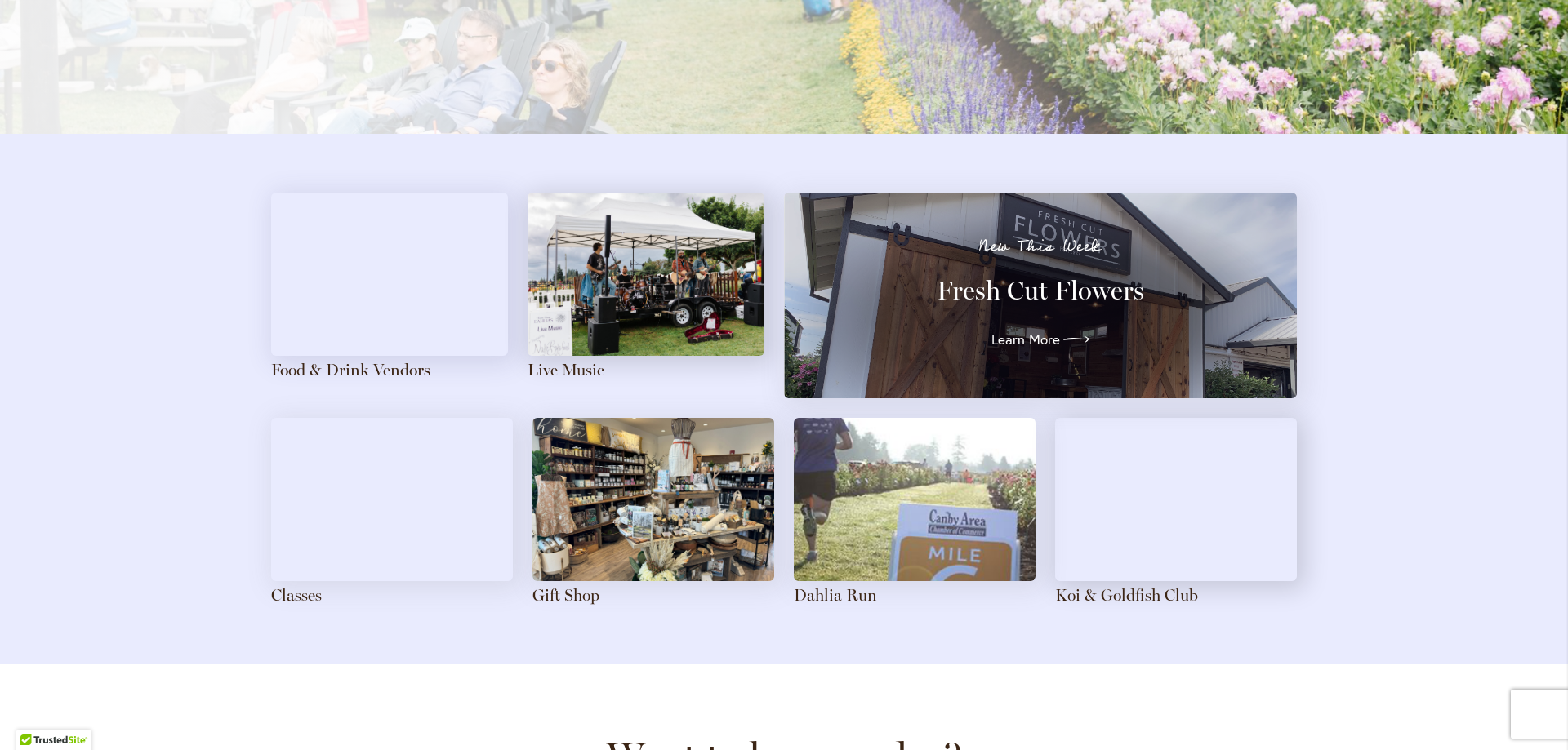
scroll to position [1710, 0]
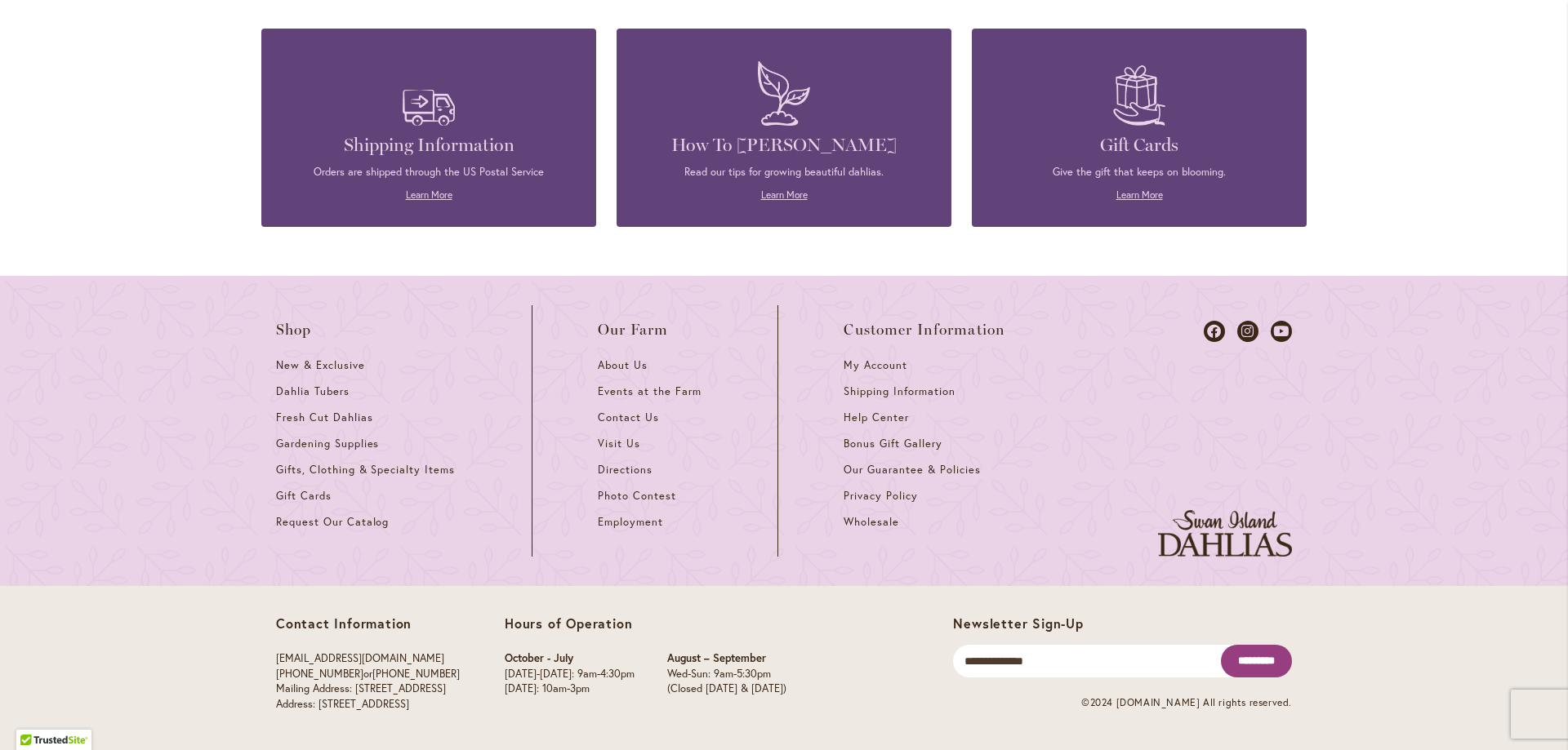
scroll to position [0, 1038]
